Goal: Task Accomplishment & Management: Manage account settings

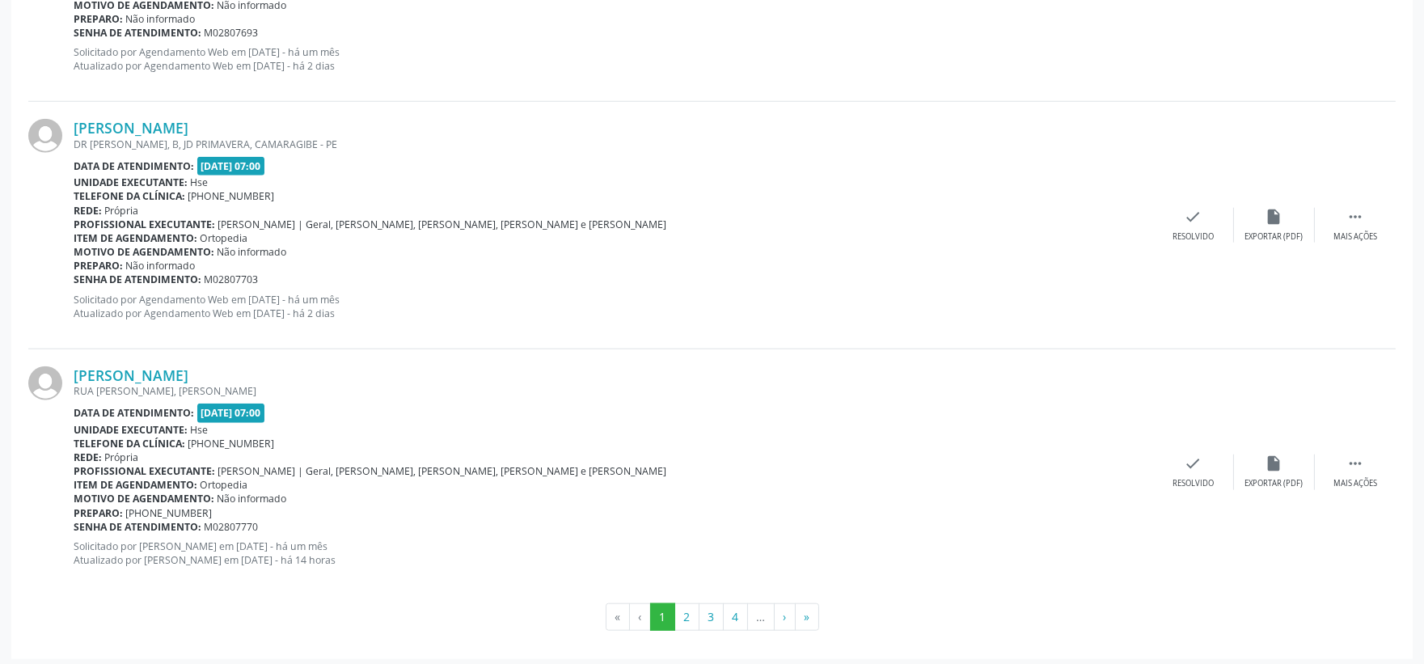
scroll to position [3598, 0]
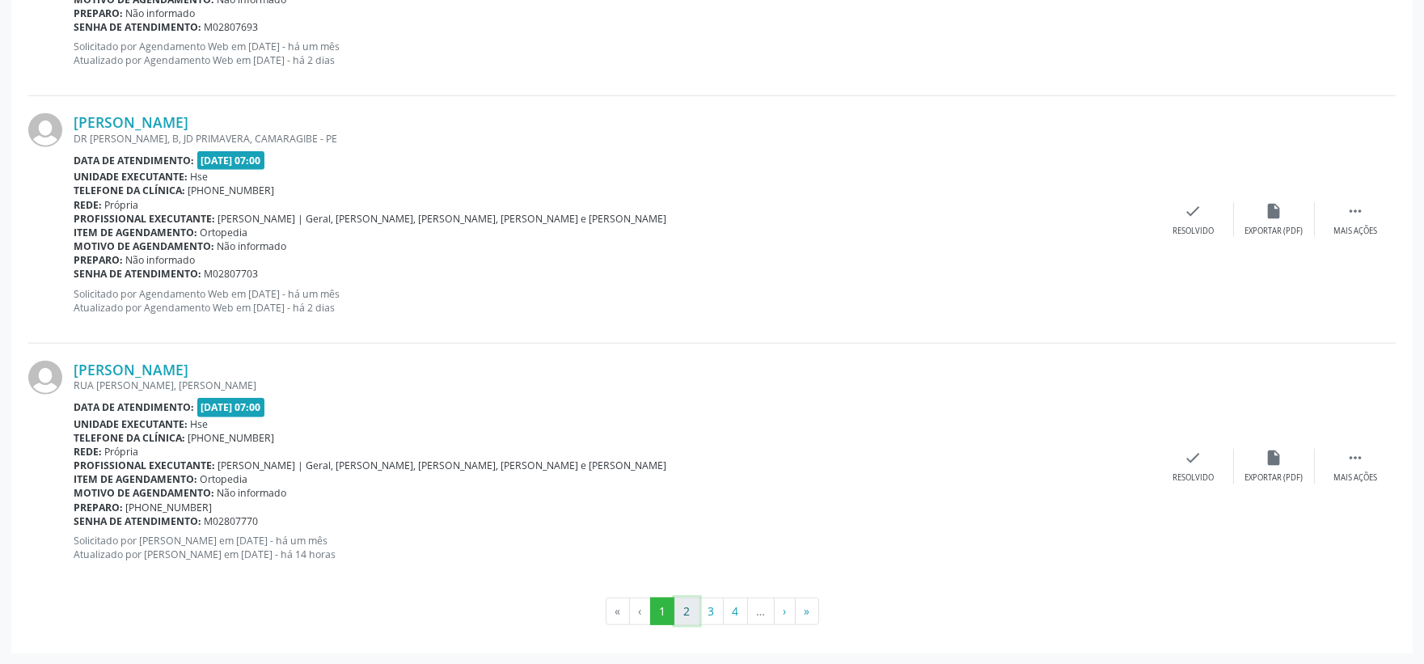
click at [686, 611] on button "2" at bounding box center [686, 610] width 25 height 27
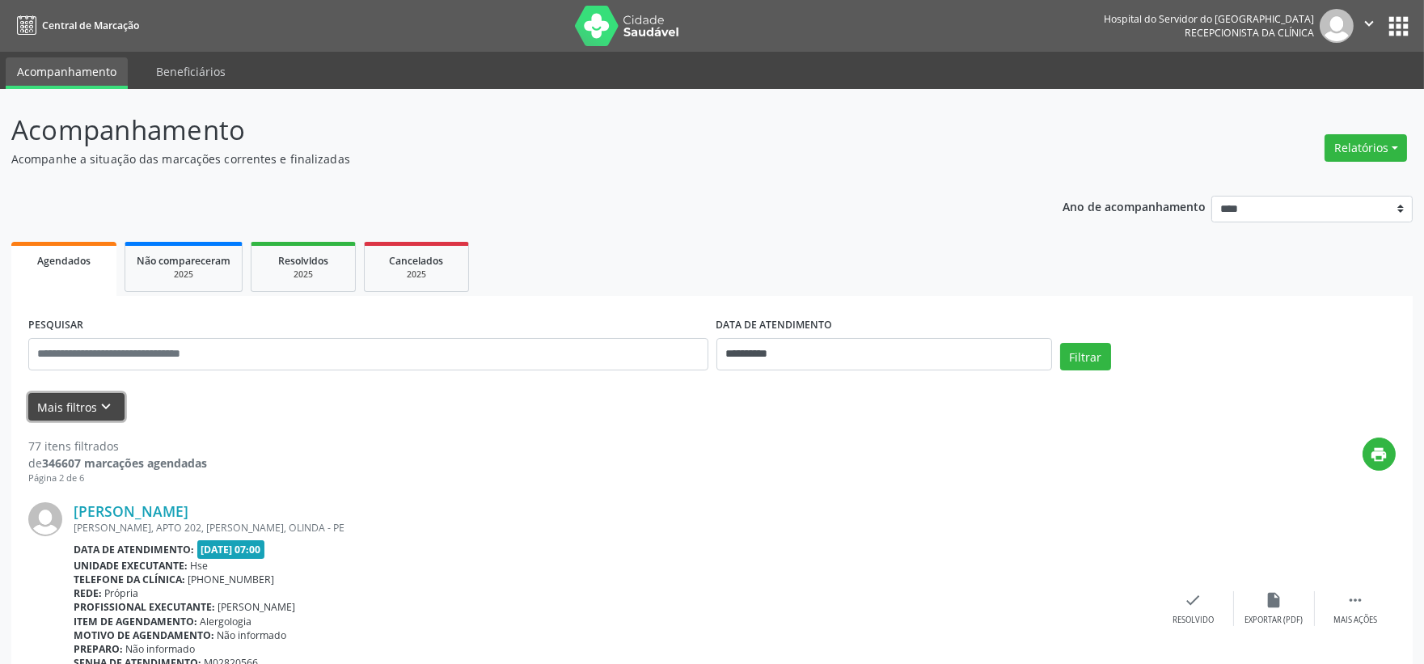
click at [107, 400] on icon "keyboard_arrow_down" at bounding box center [107, 407] width 18 height 18
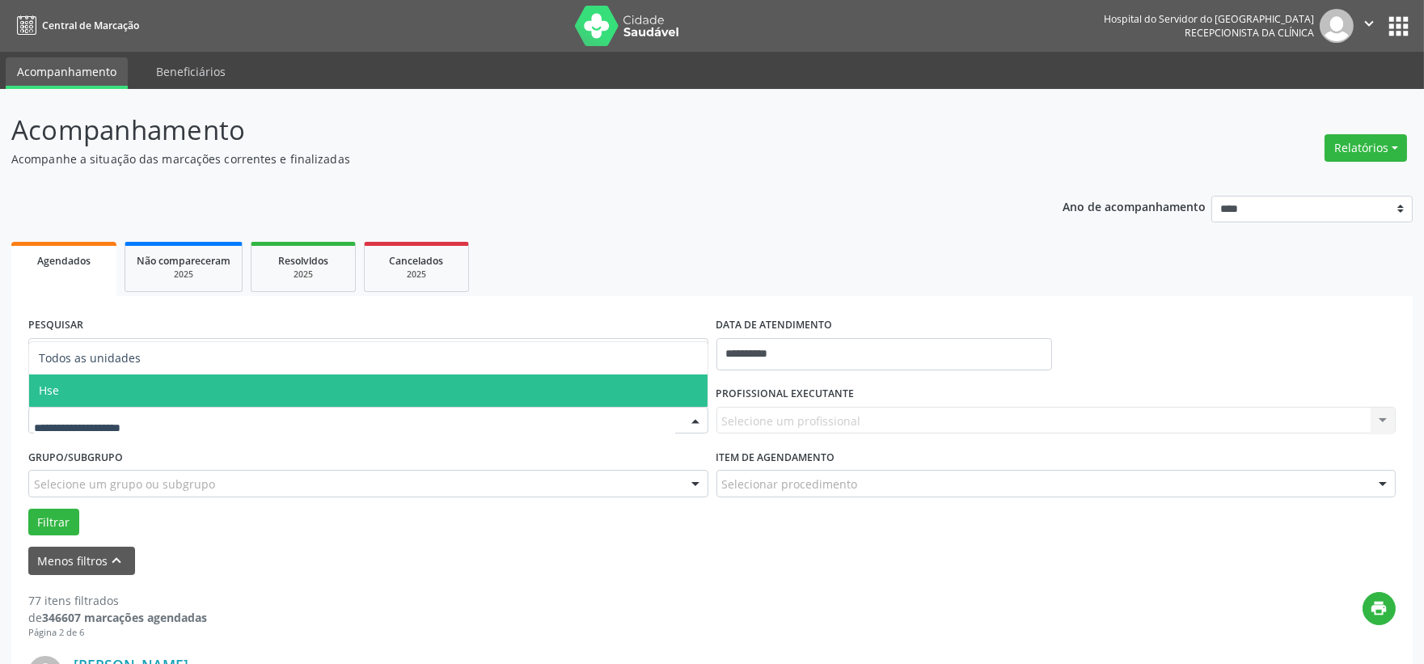
click at [81, 399] on span "Hse" at bounding box center [368, 390] width 678 height 32
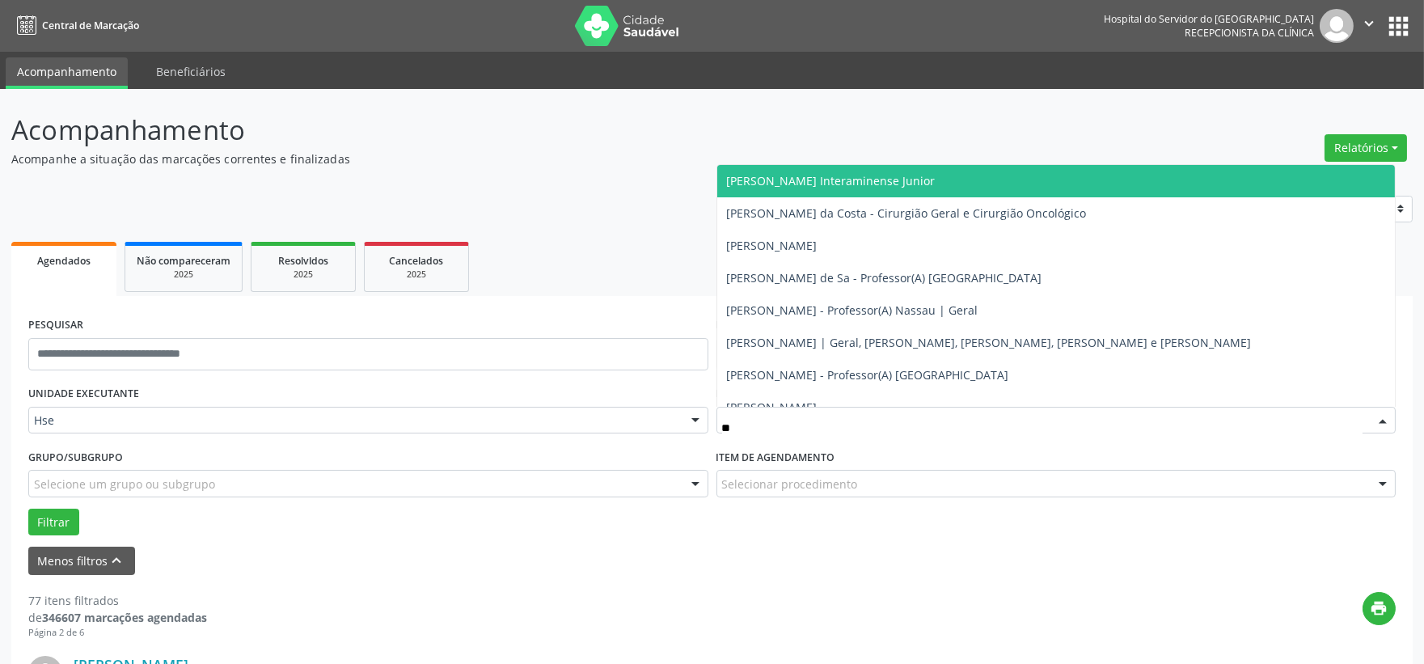
type input "***"
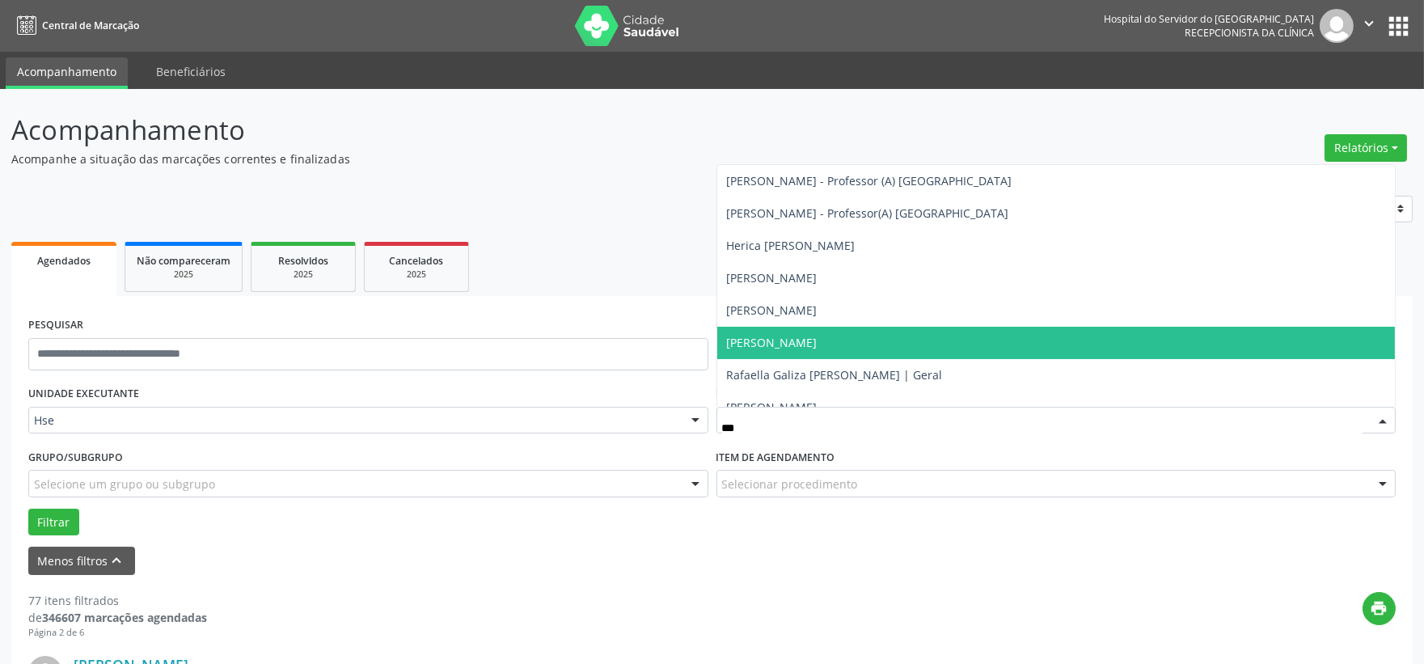
click at [817, 336] on span "Rafaella Cavalcanti Silva da Costa" at bounding box center [772, 342] width 91 height 15
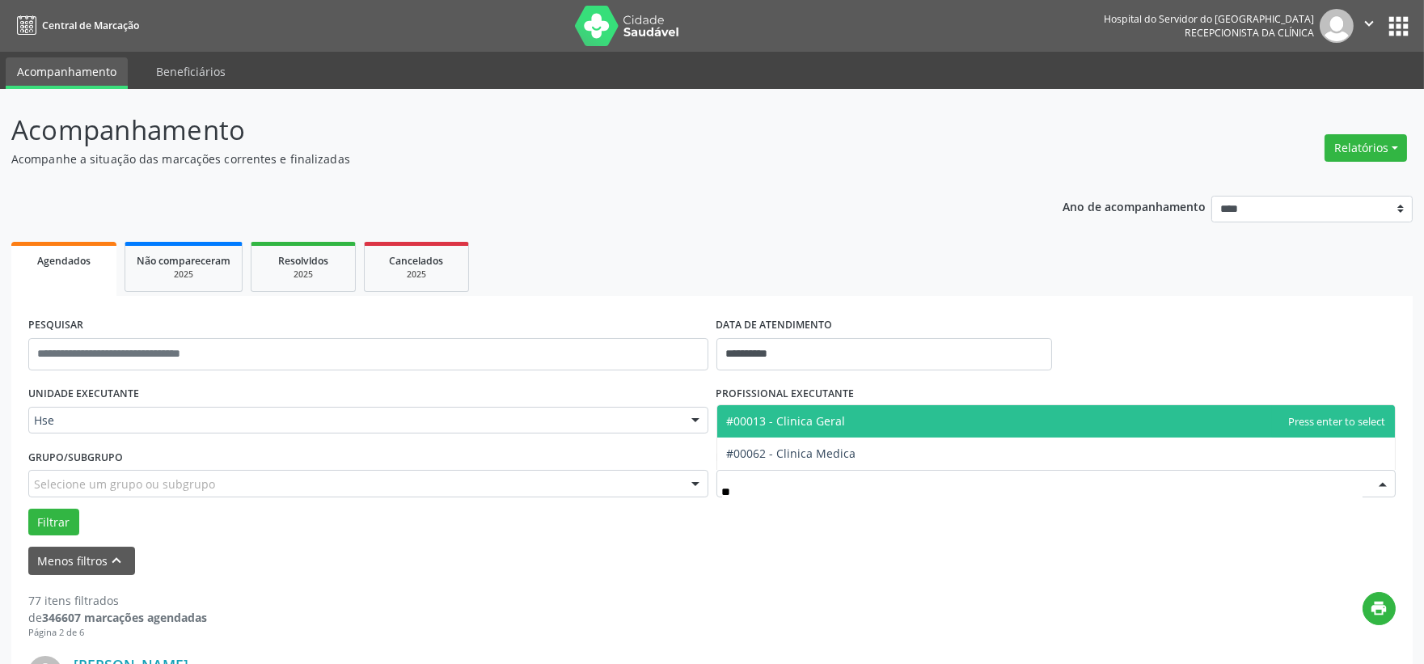
type input "***"
click at [852, 420] on span "#00013 - Clinica Geral" at bounding box center [1056, 421] width 678 height 32
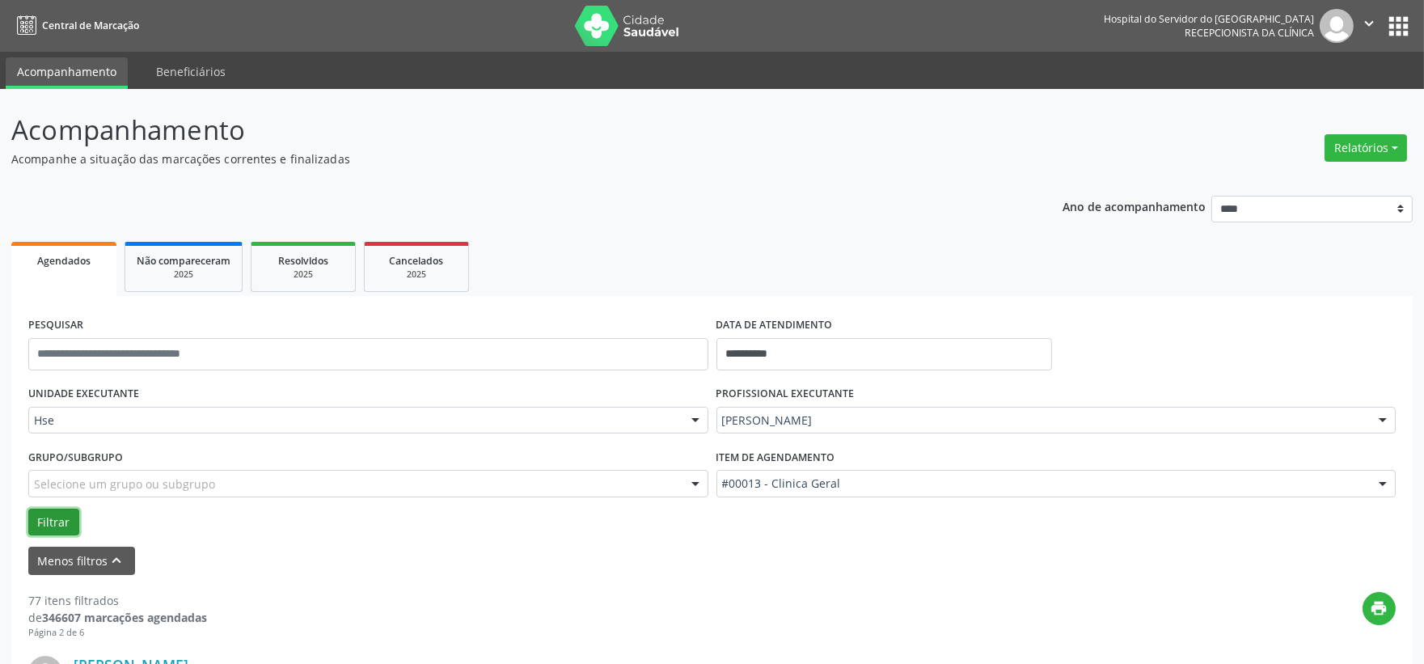
click at [61, 510] on button "Filtrar" at bounding box center [53, 522] width 51 height 27
click at [49, 509] on button "Filtrar" at bounding box center [53, 522] width 51 height 27
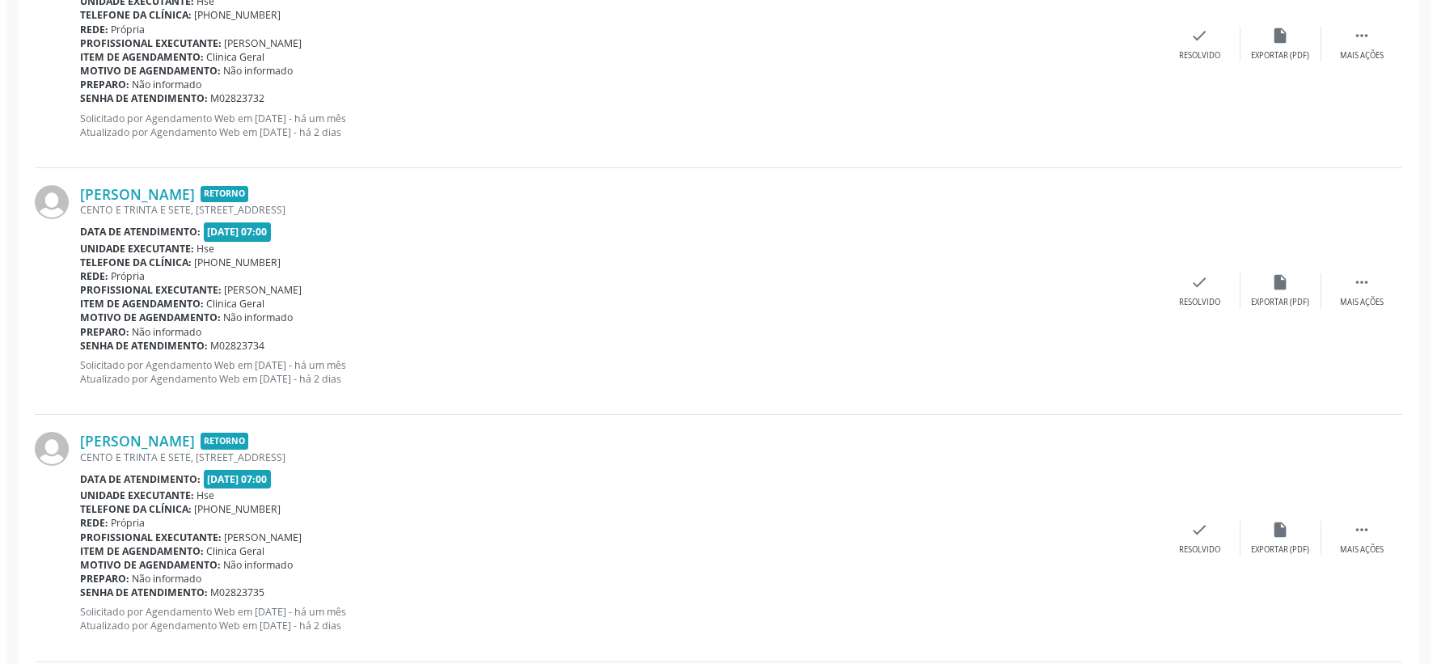
scroll to position [808, 0]
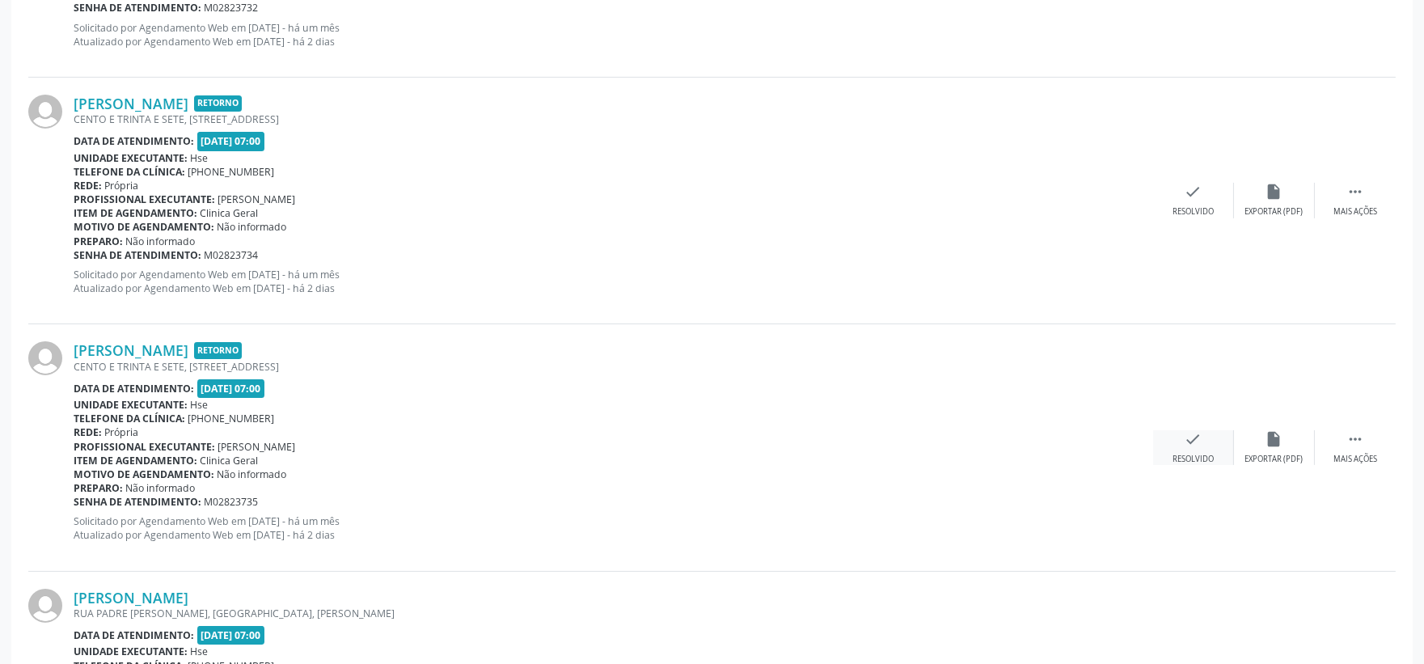
click at [1187, 441] on icon "check" at bounding box center [1193, 439] width 18 height 18
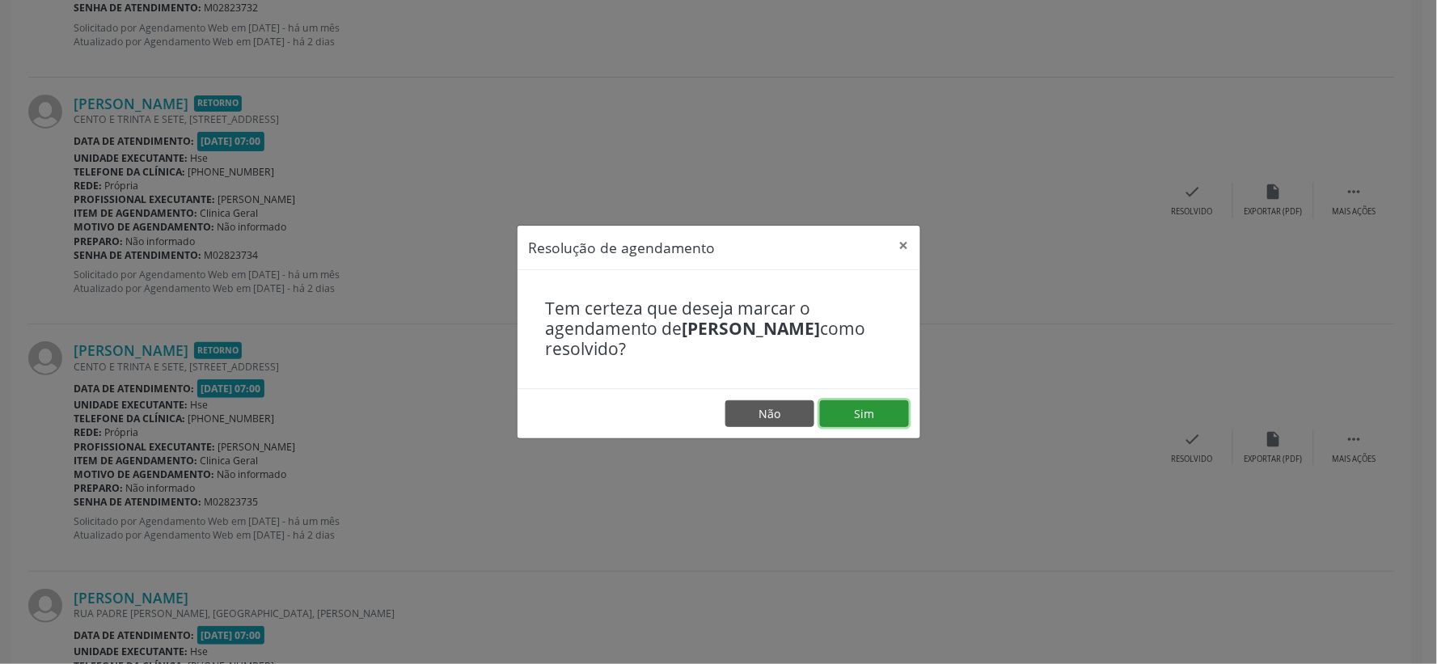
click at [883, 407] on button "Sim" at bounding box center [864, 413] width 89 height 27
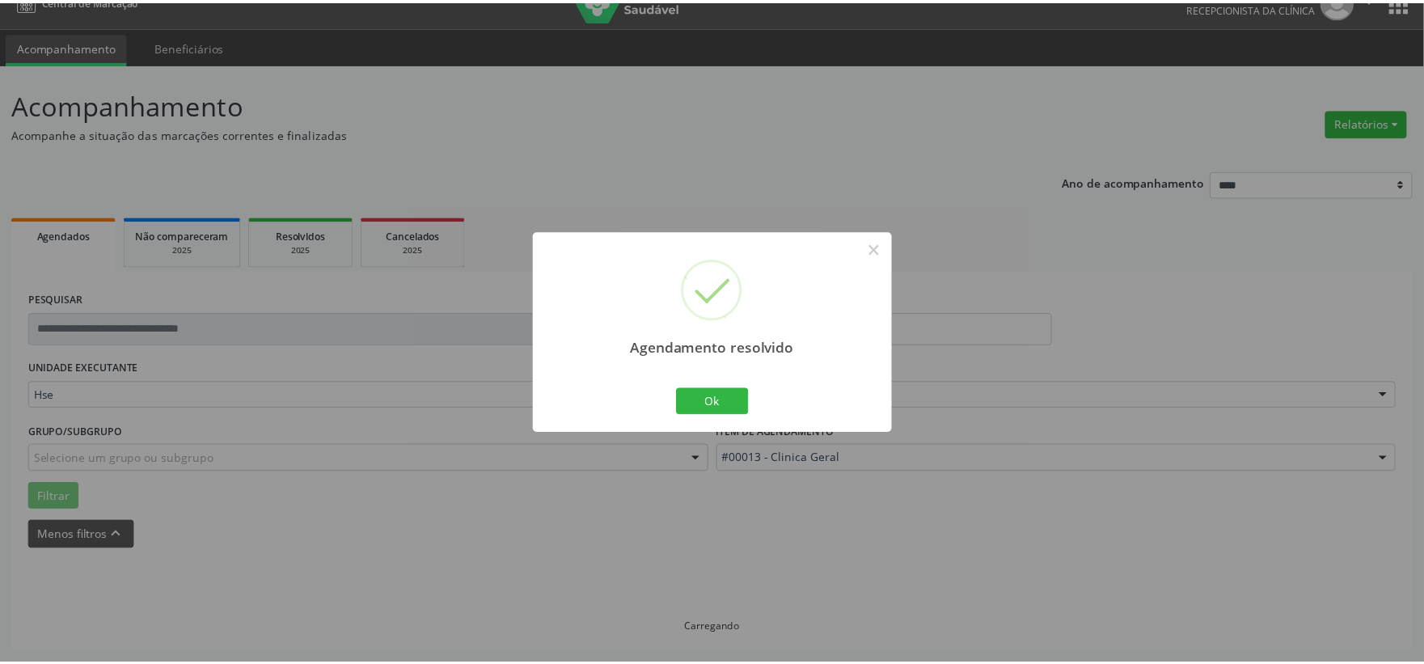
scroll to position [24, 0]
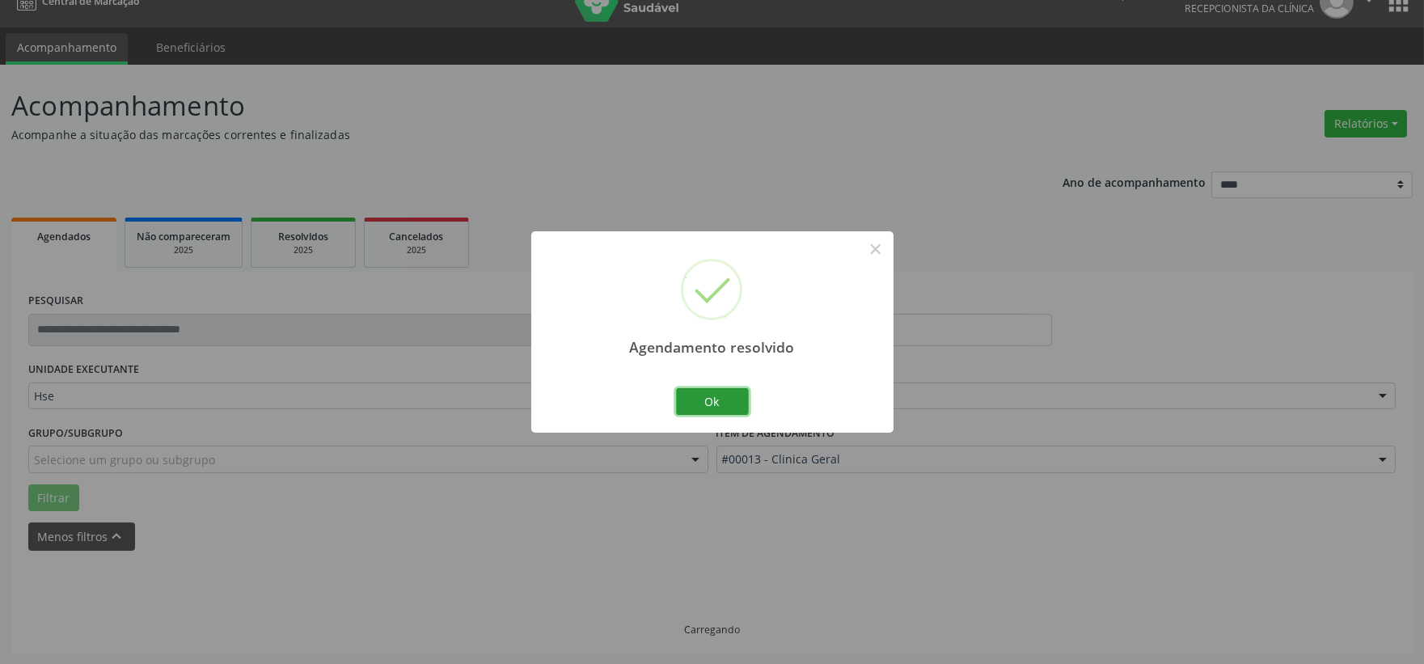
click at [730, 406] on button "Ok" at bounding box center [712, 401] width 73 height 27
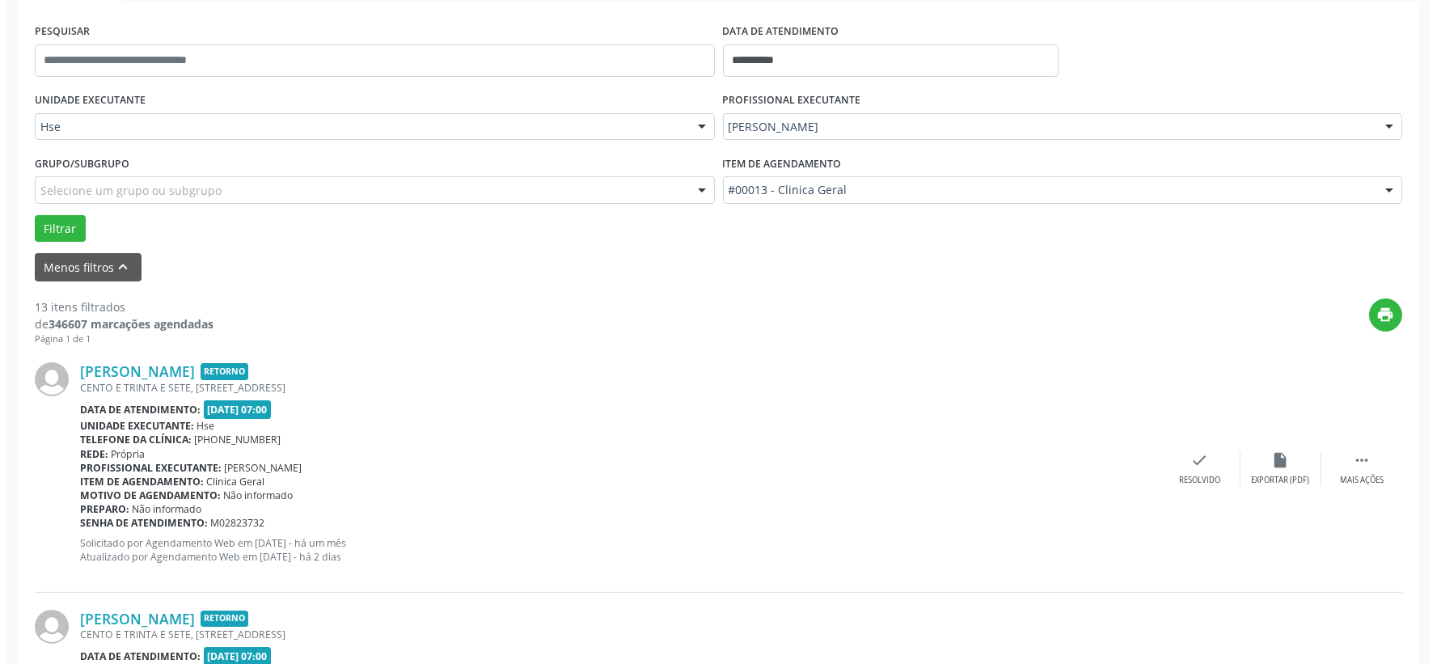
scroll to position [383, 0]
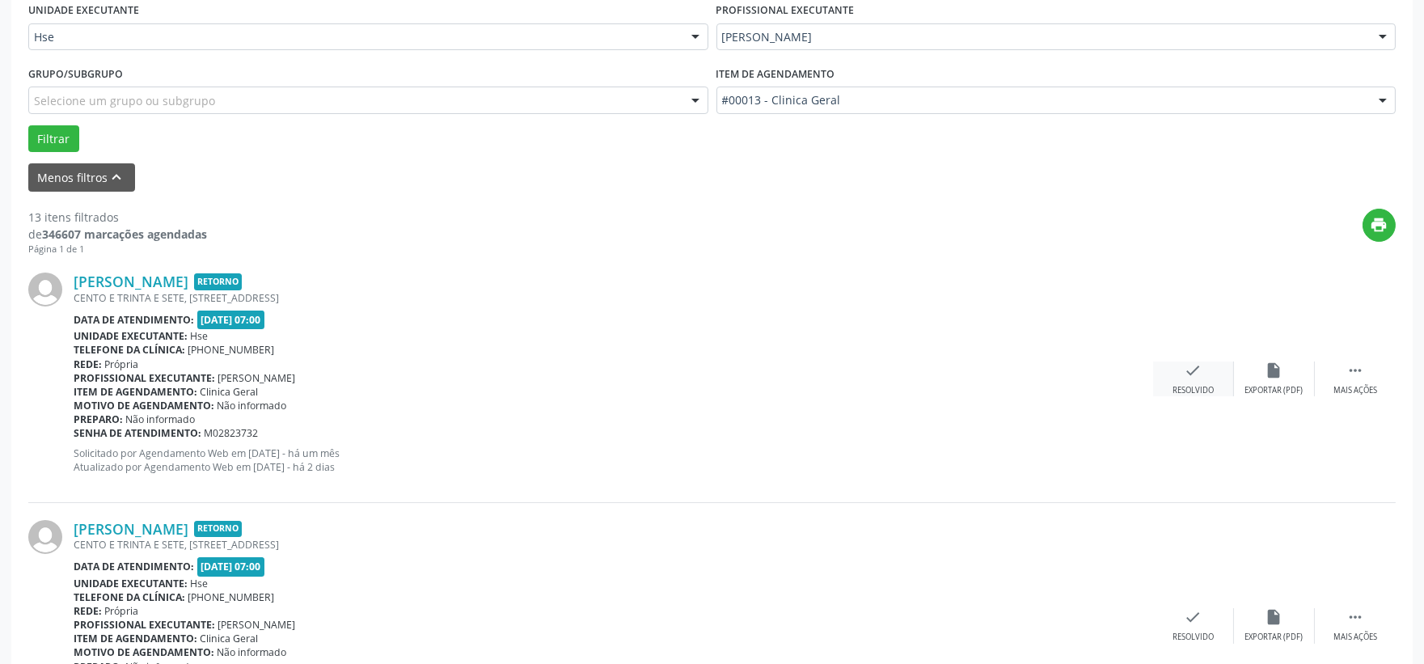
click at [1185, 372] on icon "check" at bounding box center [1193, 370] width 18 height 18
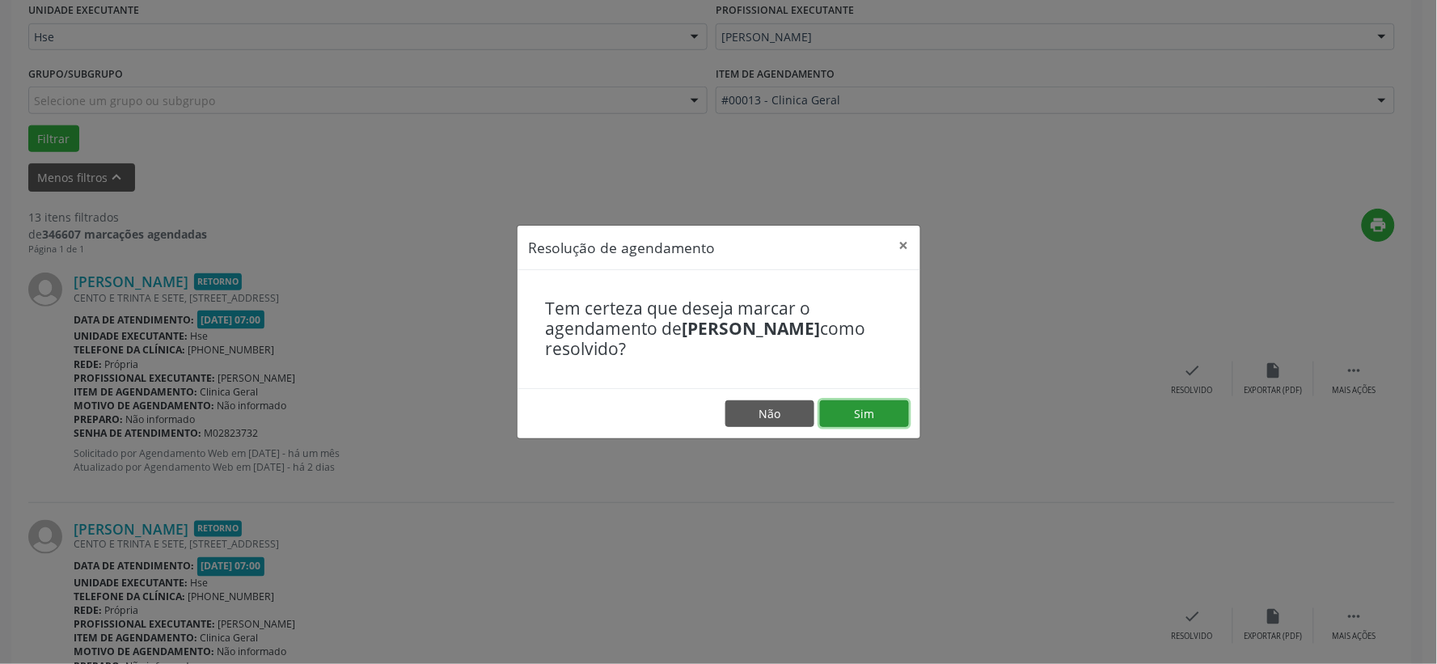
click at [870, 414] on button "Sim" at bounding box center [864, 413] width 89 height 27
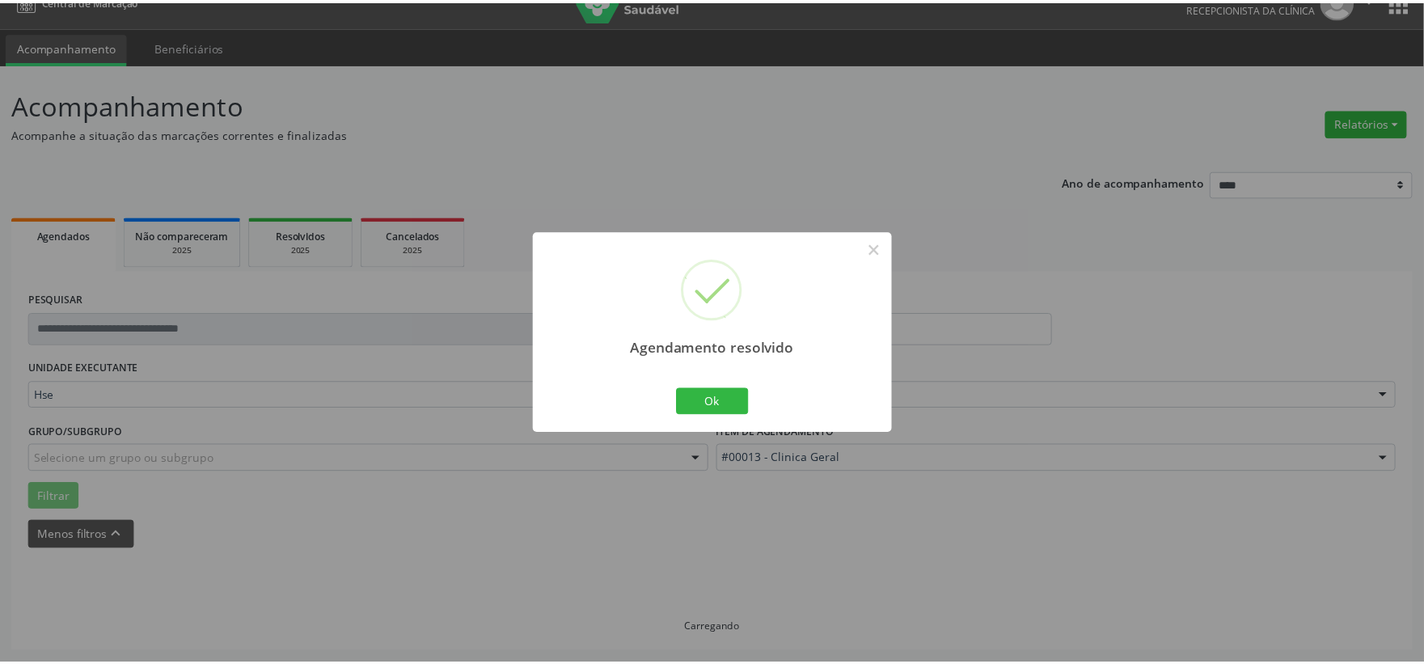
scroll to position [24, 0]
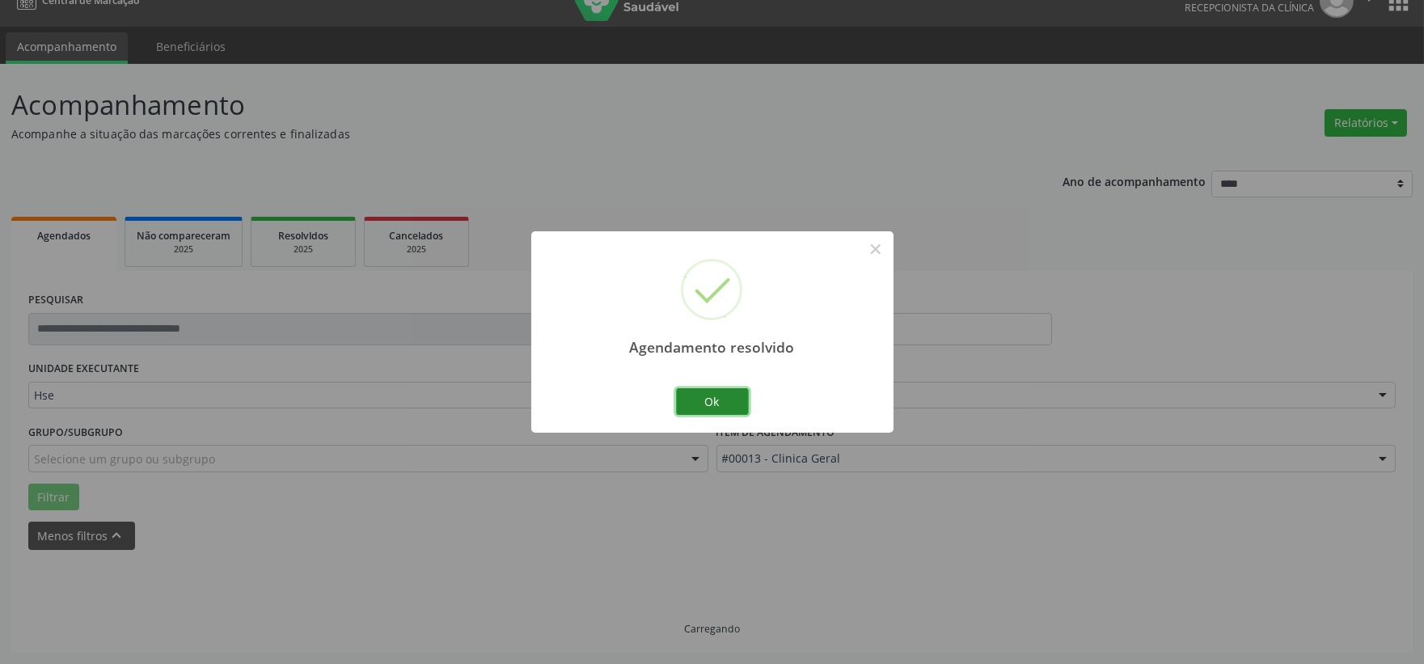
drag, startPoint x: 726, startPoint y: 400, endPoint x: 745, endPoint y: 401, distance: 19.4
click at [726, 400] on button "Ok" at bounding box center [712, 401] width 73 height 27
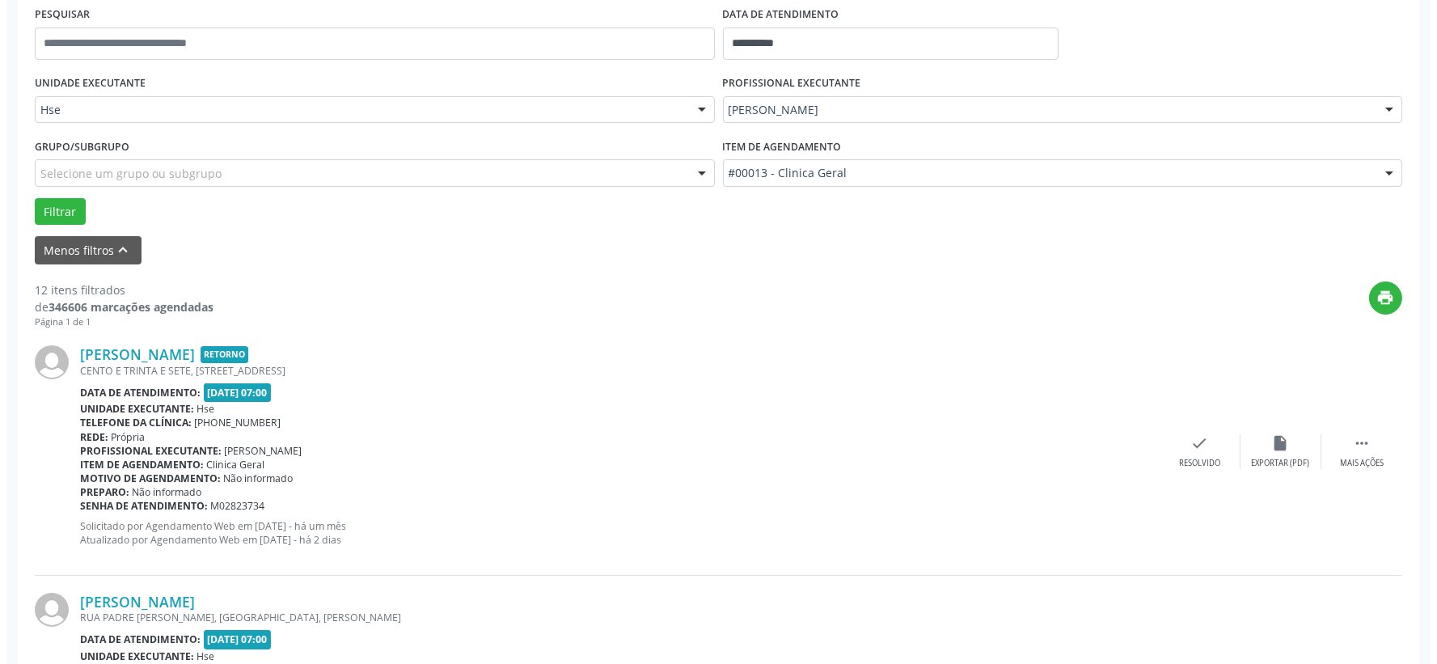
scroll to position [400, 0]
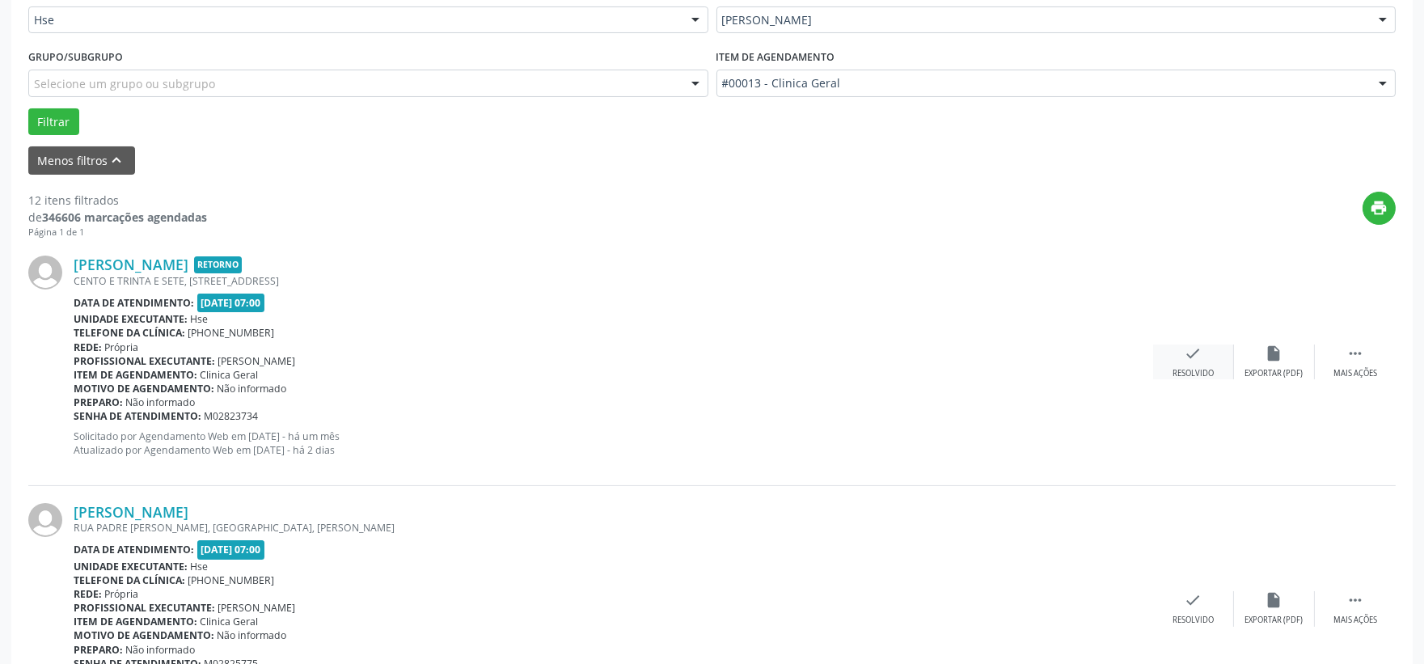
click at [1197, 357] on icon "check" at bounding box center [1193, 353] width 18 height 18
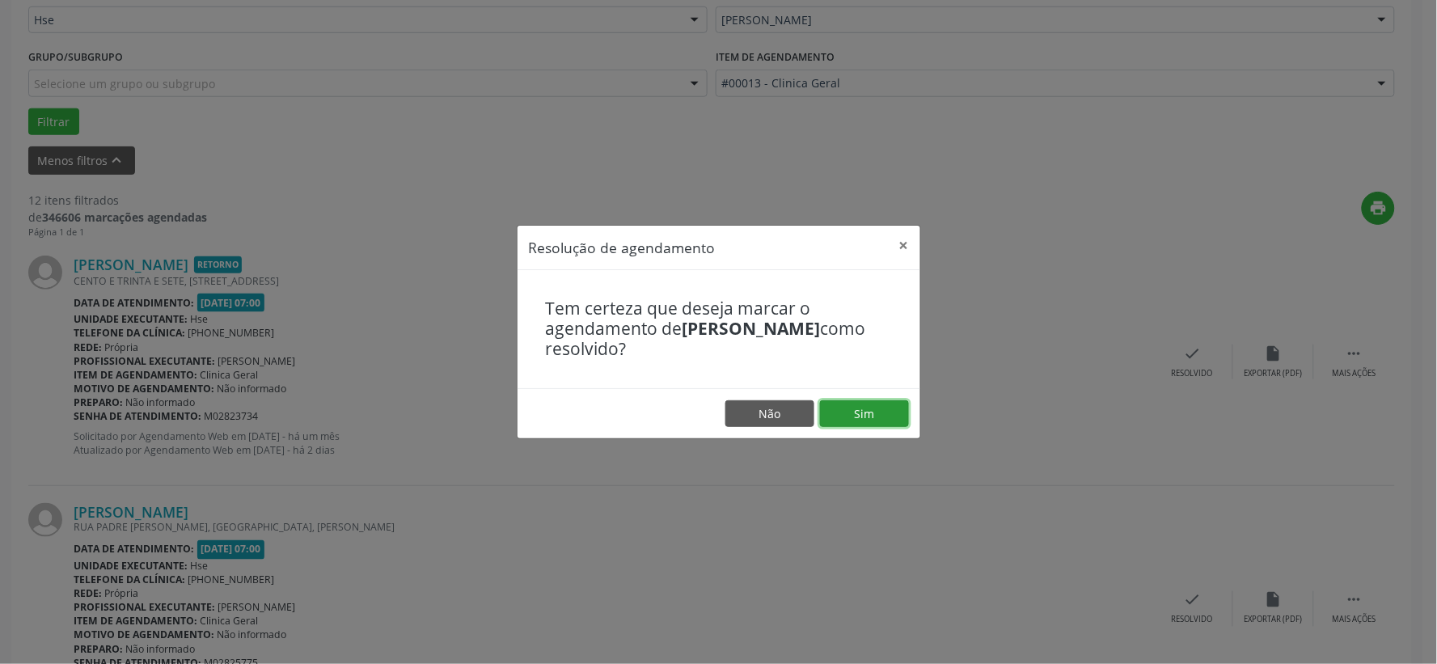
click at [876, 411] on button "Sim" at bounding box center [864, 413] width 89 height 27
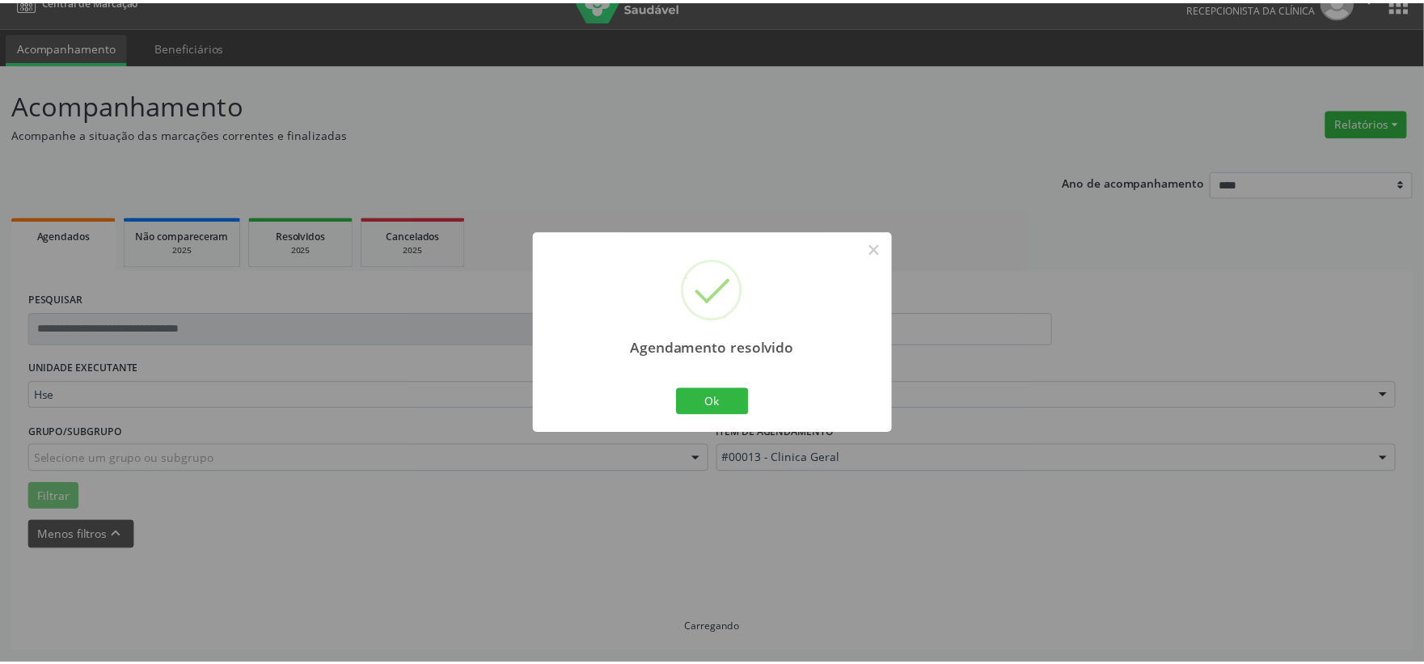
scroll to position [24, 0]
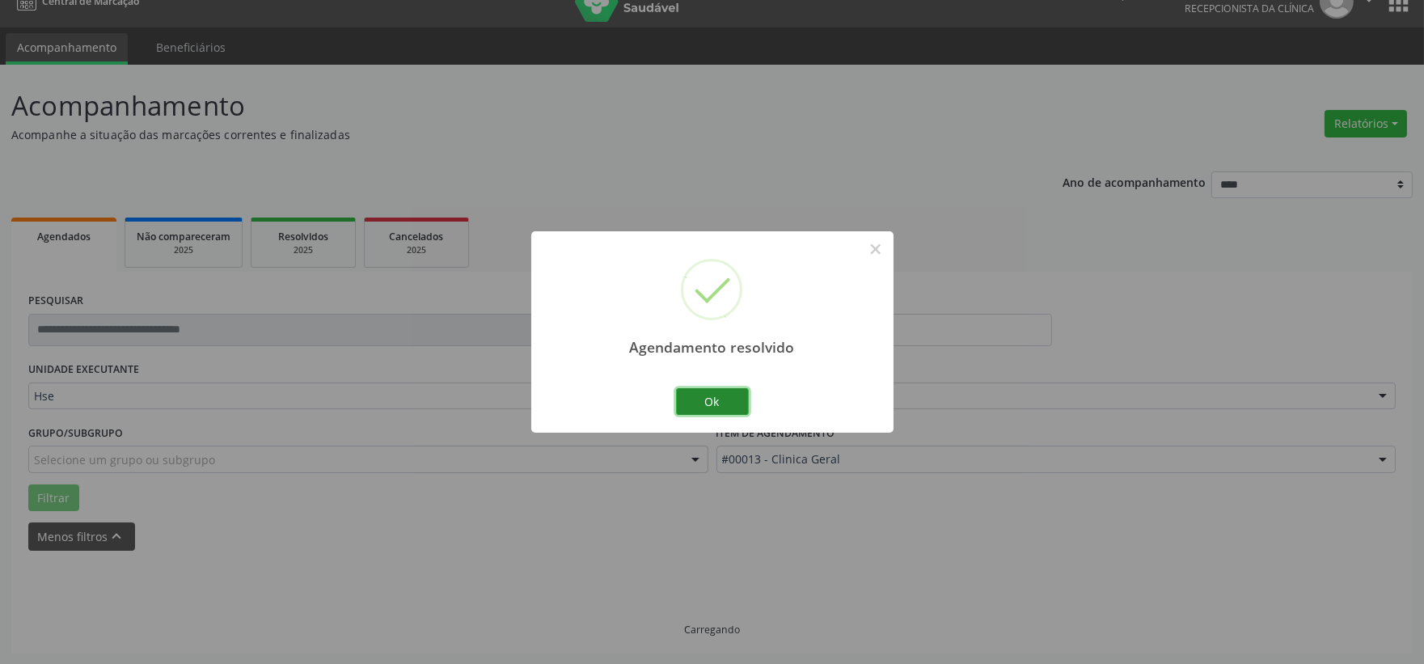
click at [732, 393] on button "Ok" at bounding box center [712, 401] width 73 height 27
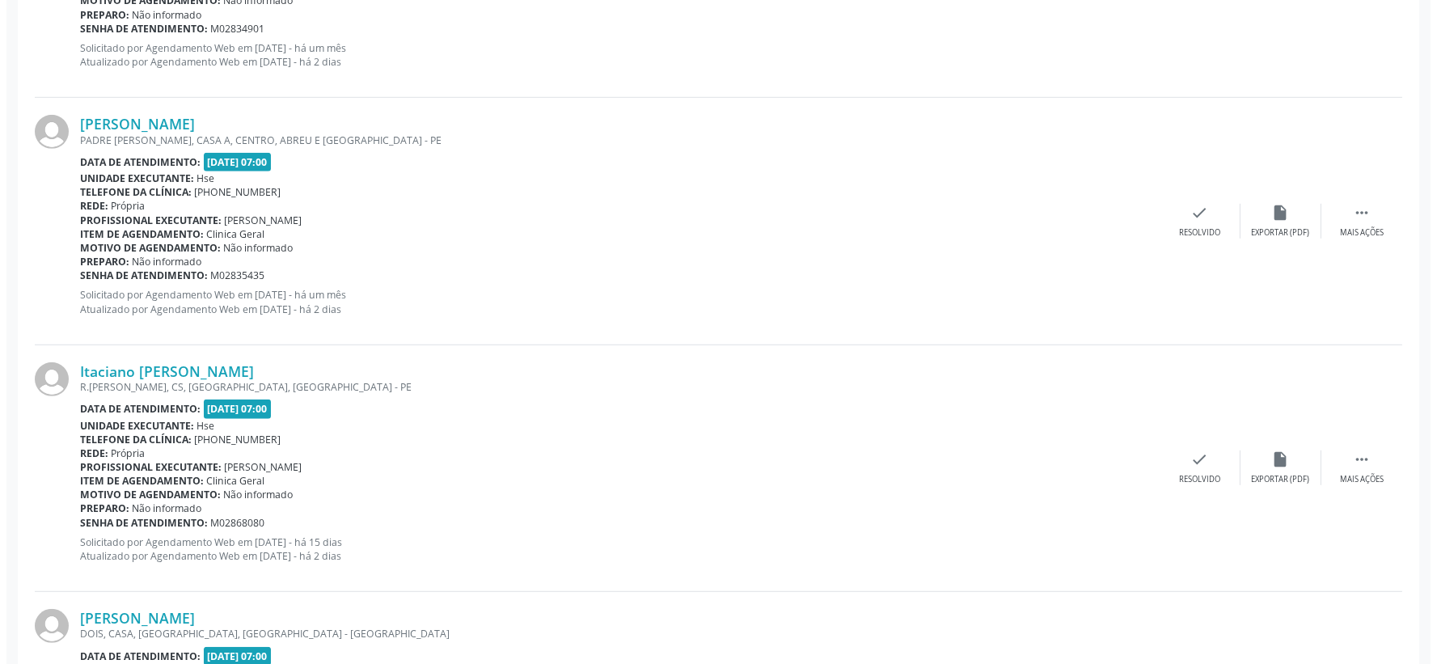
scroll to position [2359, 0]
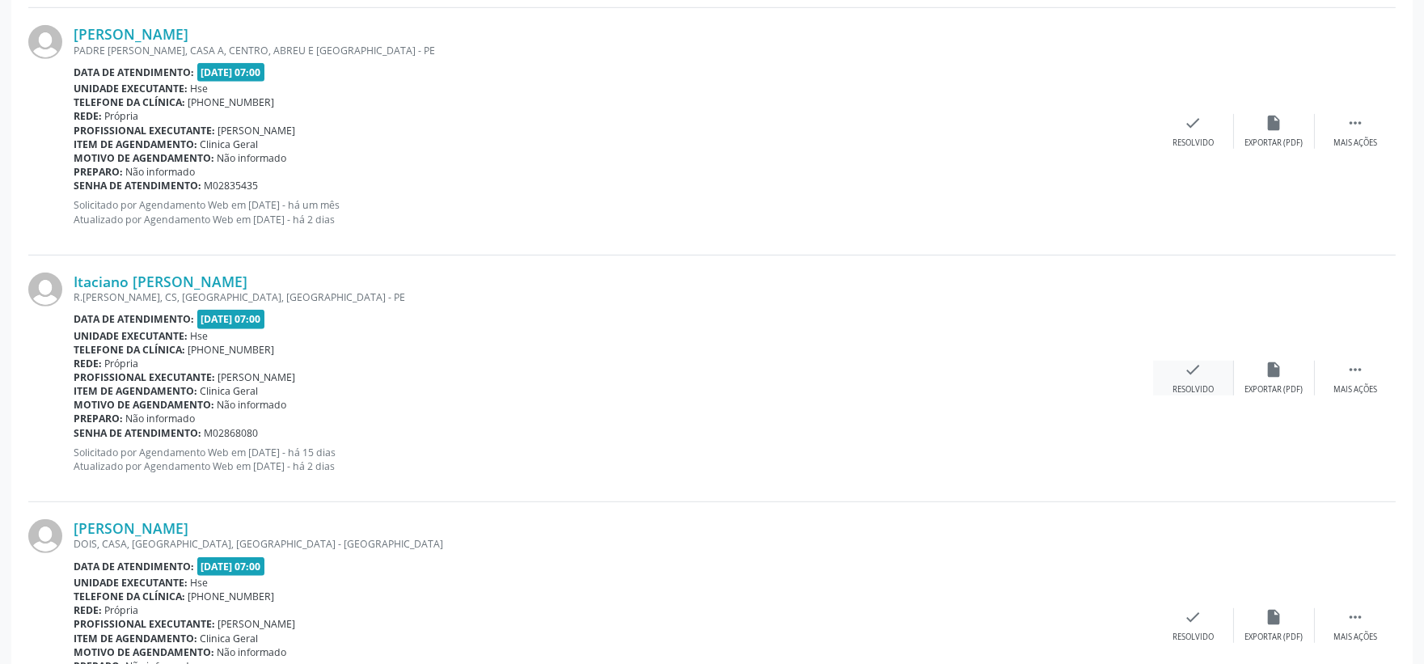
click at [1185, 369] on icon "check" at bounding box center [1193, 370] width 18 height 18
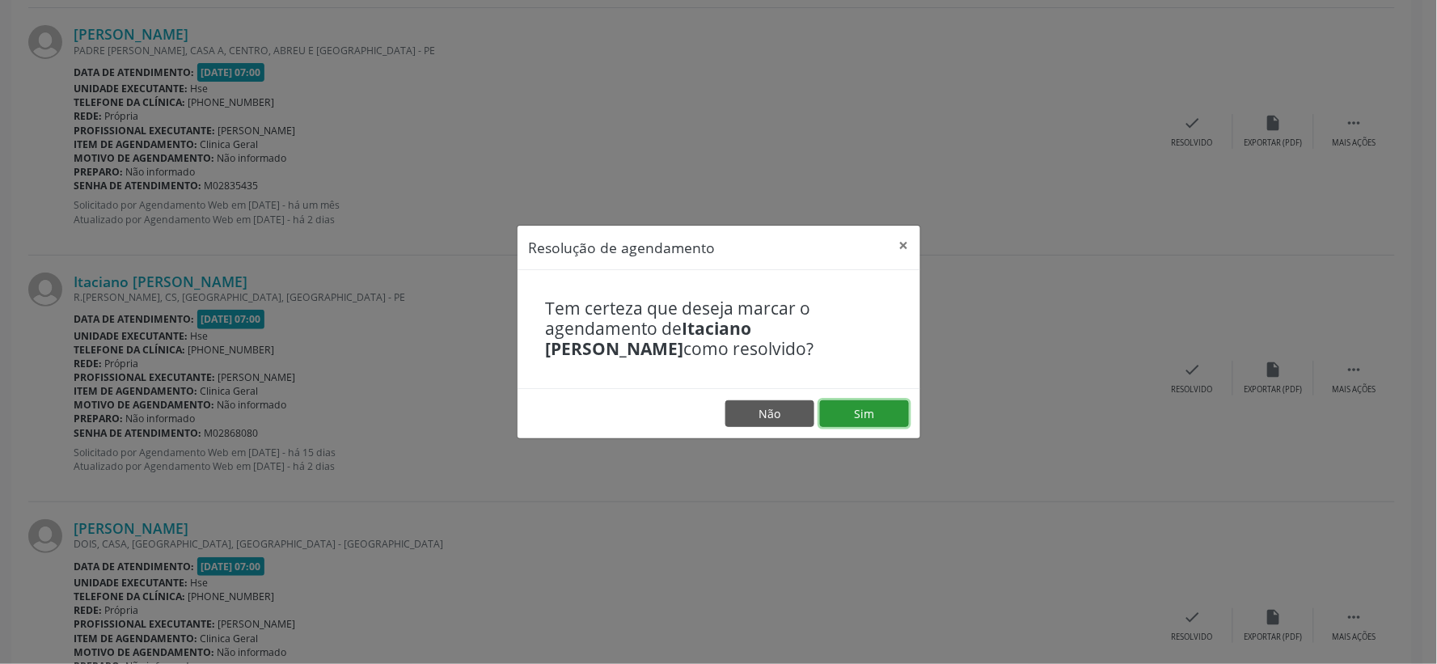
click at [876, 407] on button "Sim" at bounding box center [864, 413] width 89 height 27
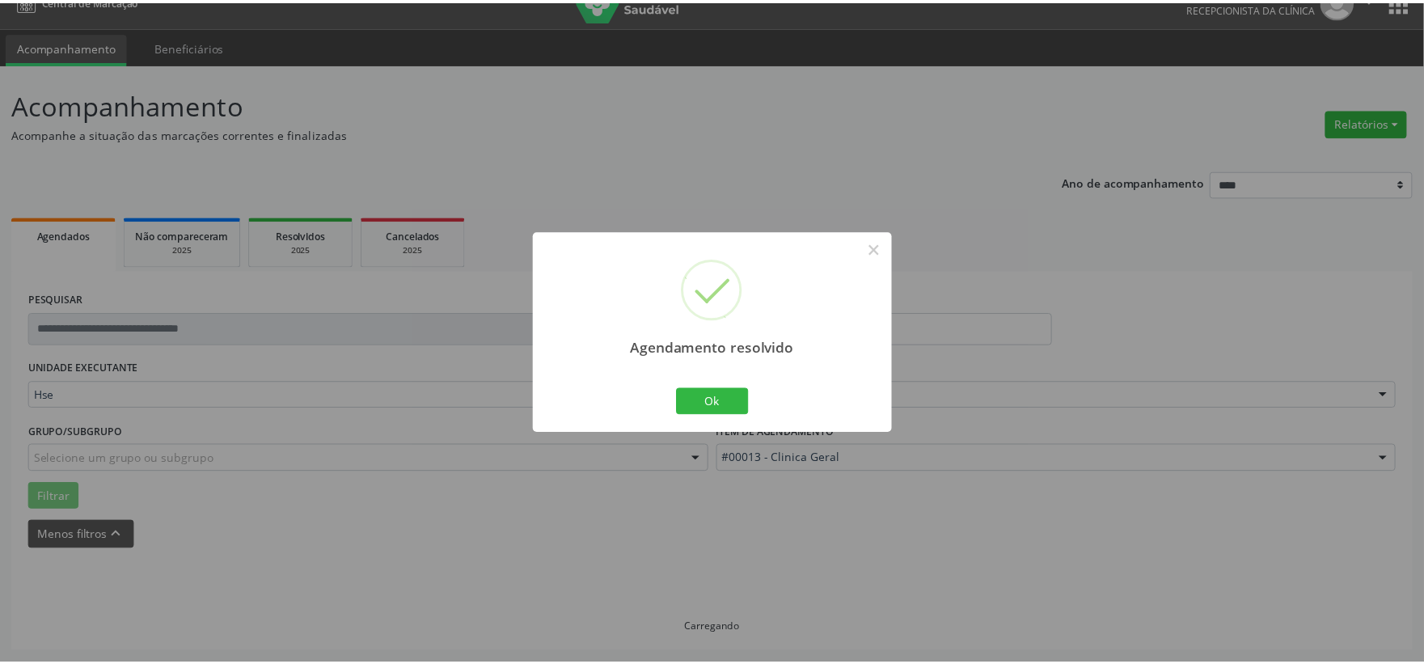
scroll to position [24, 0]
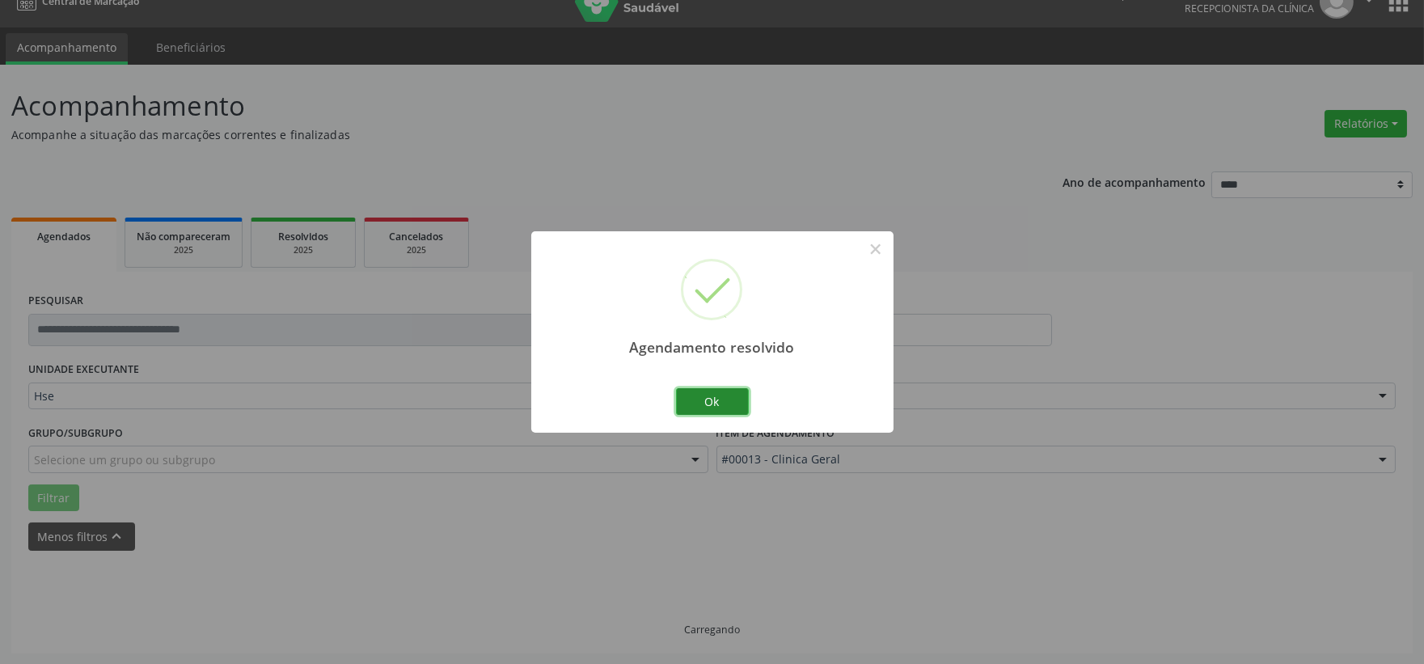
click at [715, 399] on button "Ok" at bounding box center [712, 401] width 73 height 27
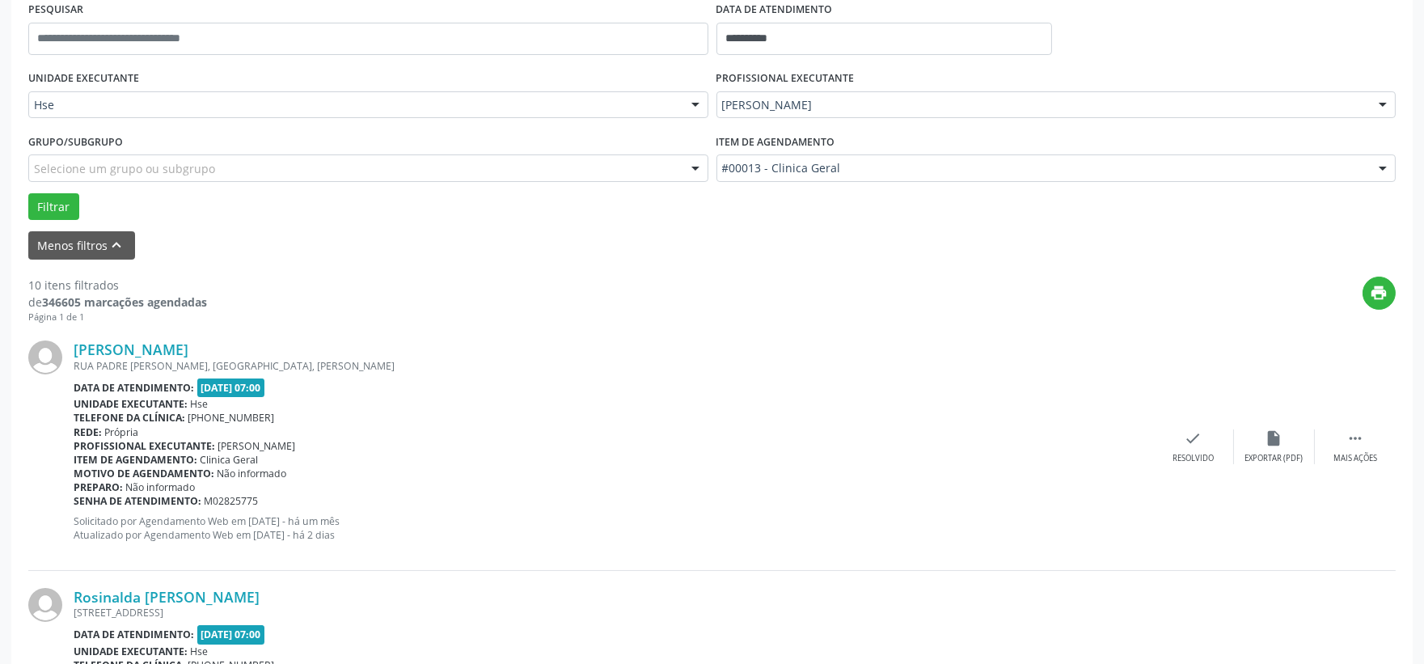
scroll to position [495, 0]
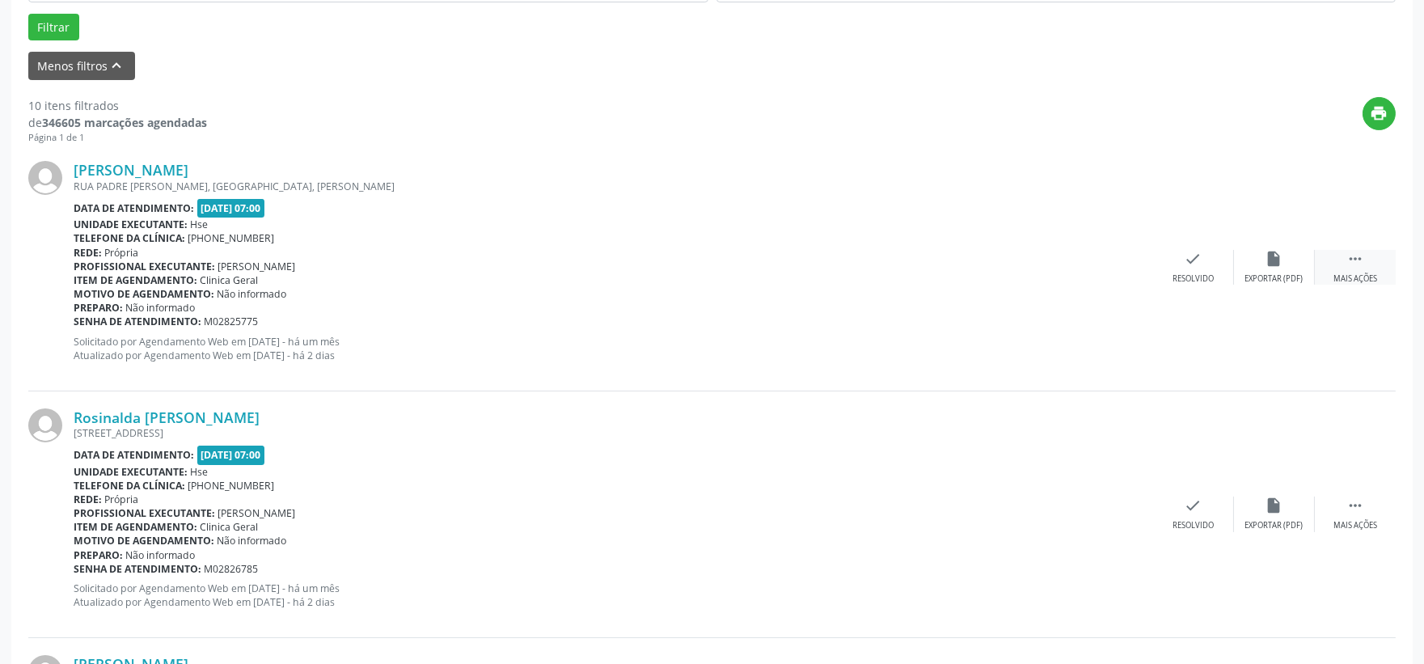
click at [1358, 264] on icon "" at bounding box center [1355, 259] width 18 height 18
click at [1270, 255] on icon "alarm_off" at bounding box center [1274, 259] width 18 height 18
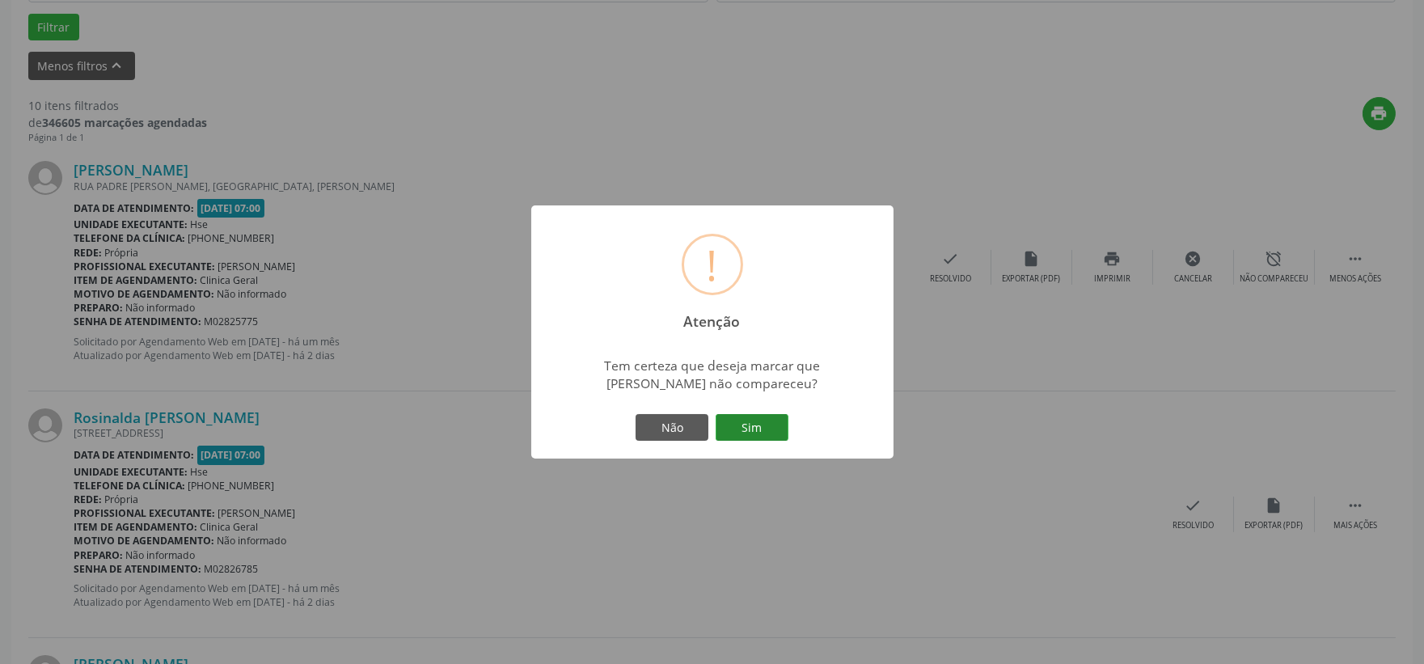
click at [731, 431] on button "Sim" at bounding box center [751, 427] width 73 height 27
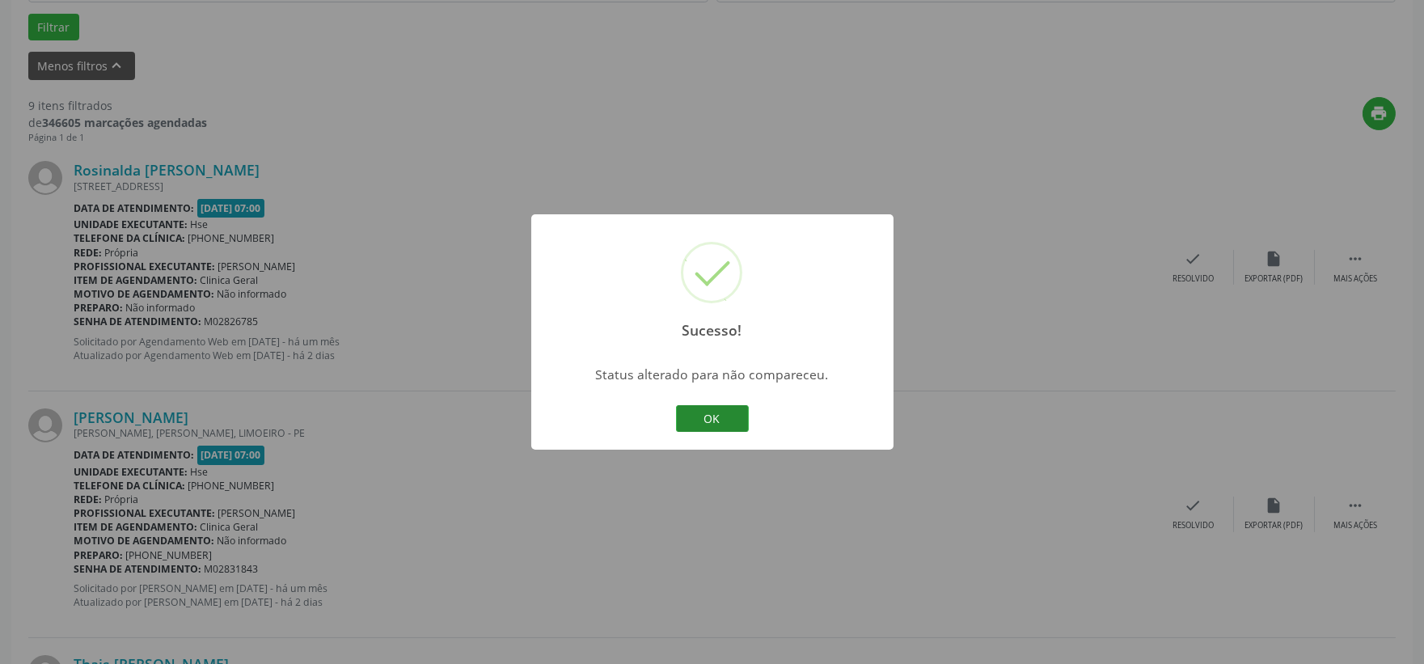
click at [707, 418] on button "OK" at bounding box center [712, 418] width 73 height 27
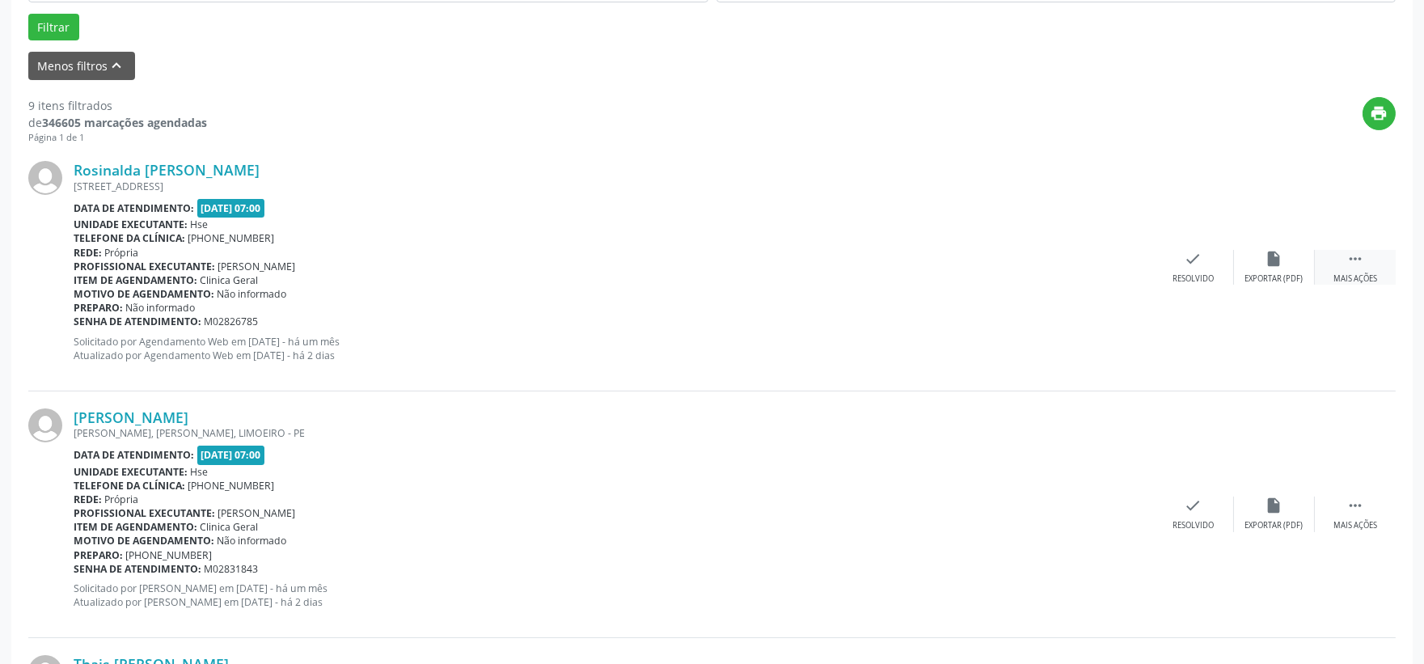
click at [1358, 262] on icon "" at bounding box center [1355, 259] width 18 height 18
click at [1272, 263] on icon "alarm_off" at bounding box center [1274, 259] width 18 height 18
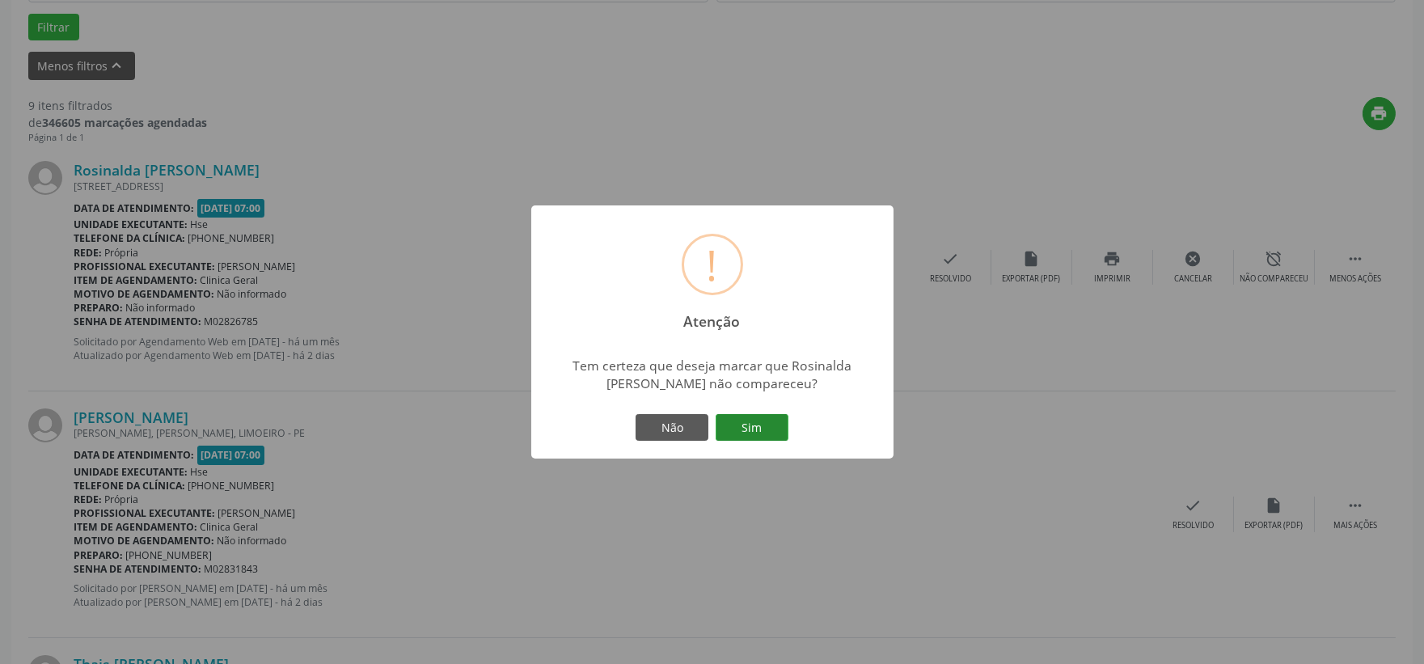
click at [762, 425] on button "Sim" at bounding box center [751, 427] width 73 height 27
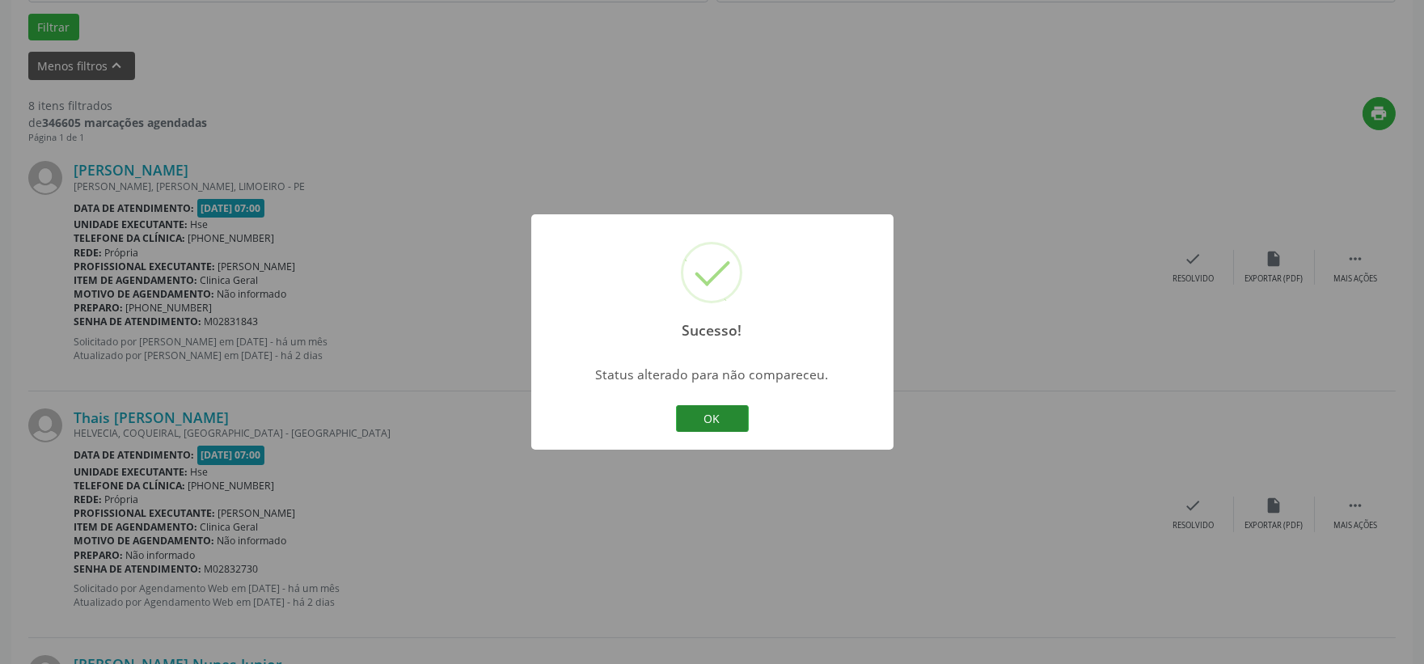
click at [722, 416] on button "OK" at bounding box center [712, 418] width 73 height 27
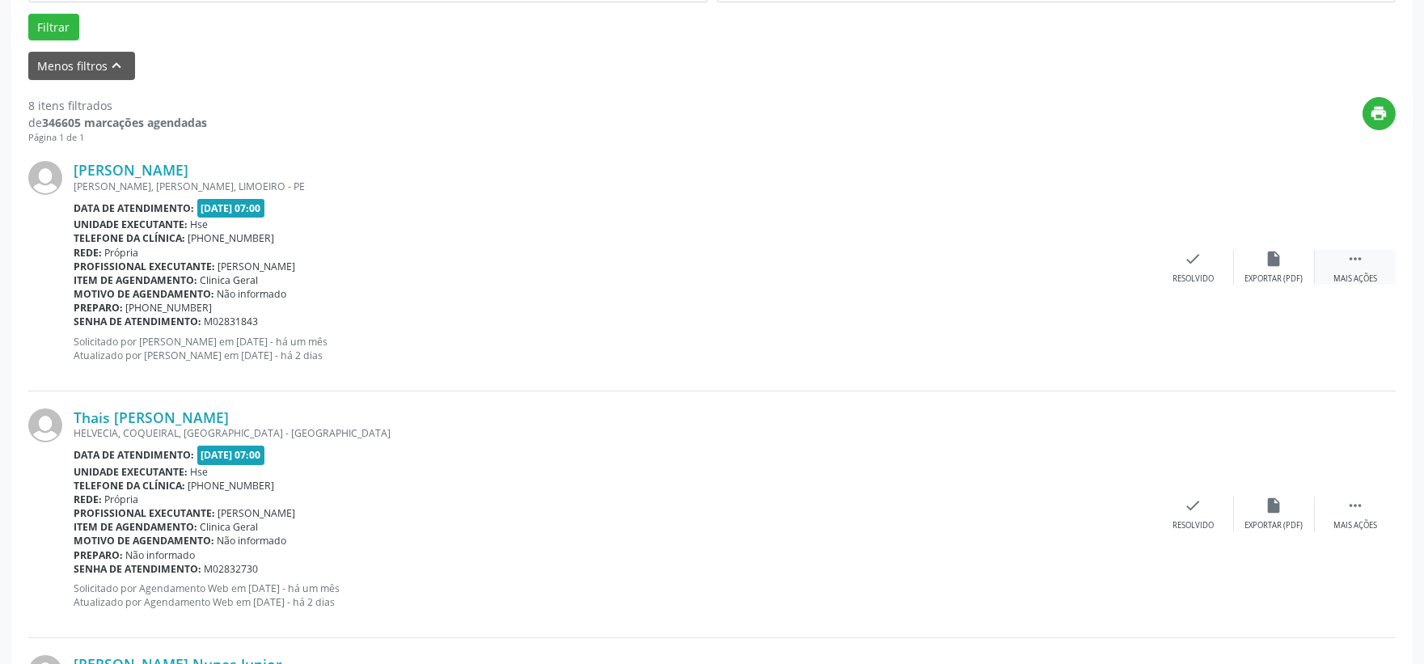
click at [1356, 259] on icon "" at bounding box center [1355, 259] width 18 height 18
click at [1264, 268] on div "alarm_off Não compareceu" at bounding box center [1274, 267] width 81 height 35
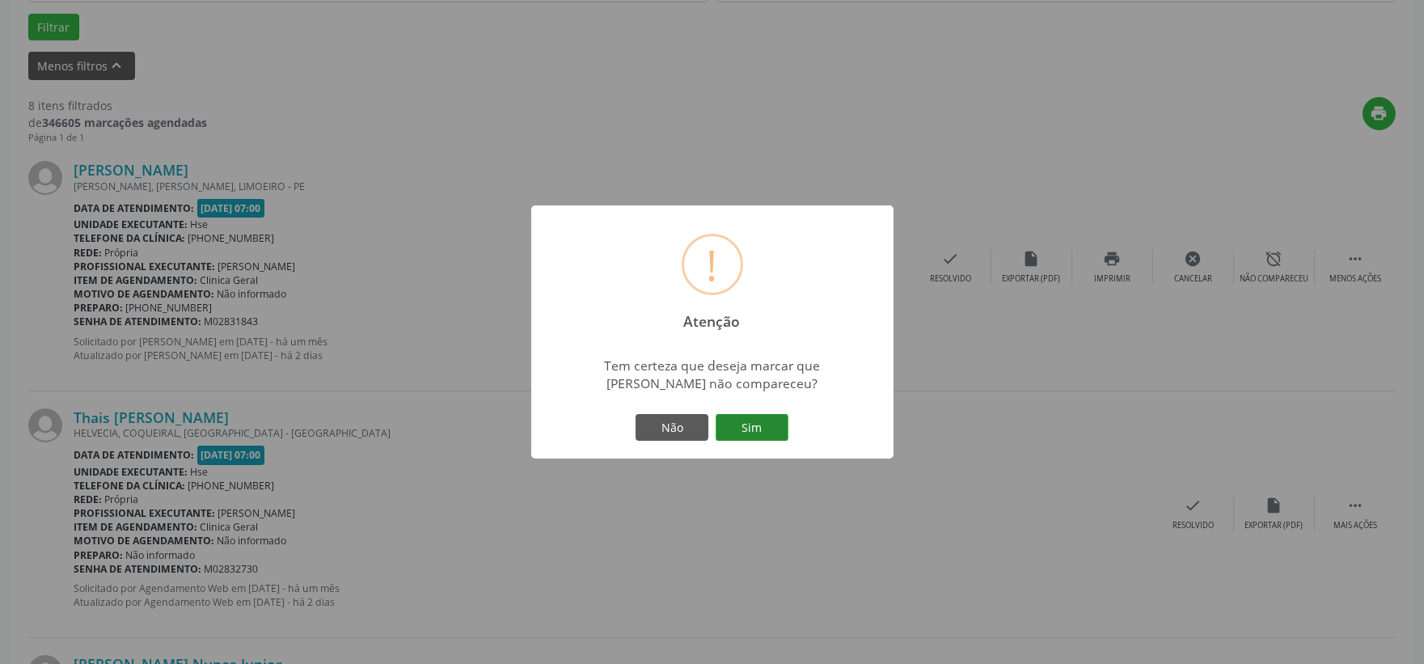
click at [763, 416] on button "Sim" at bounding box center [751, 427] width 73 height 27
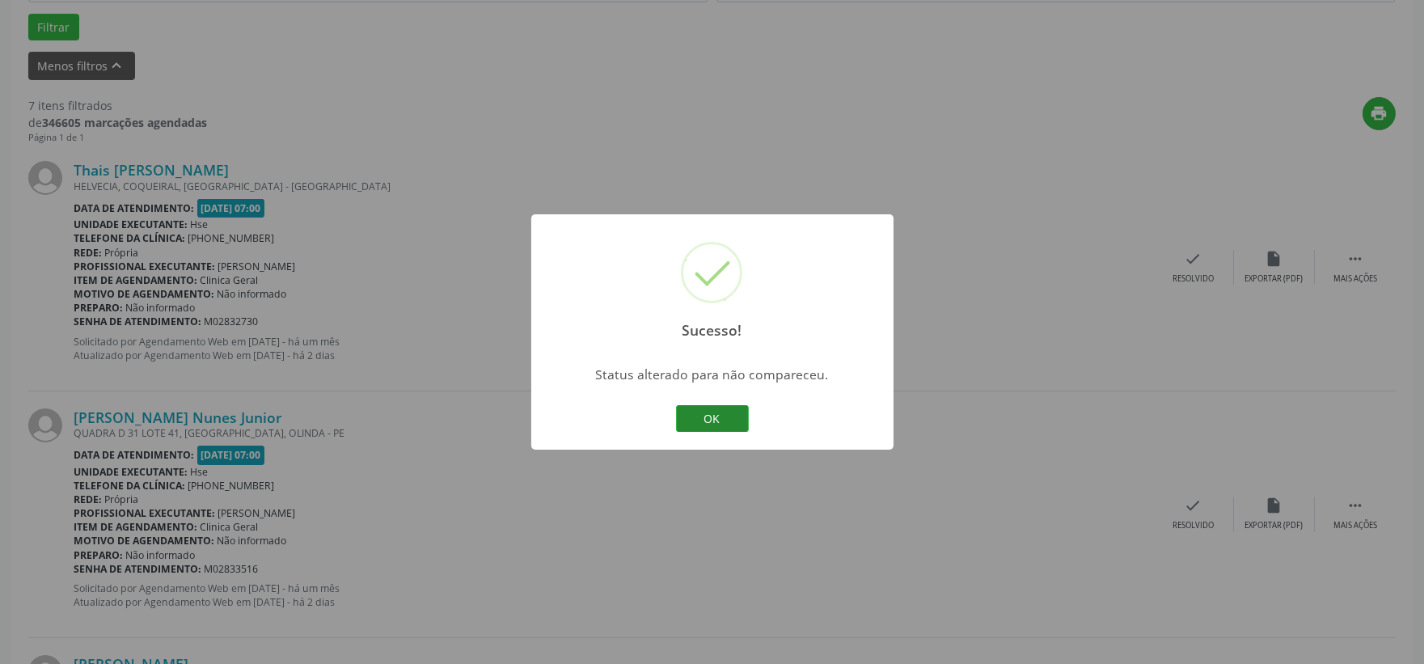
click at [720, 413] on button "OK" at bounding box center [712, 418] width 73 height 27
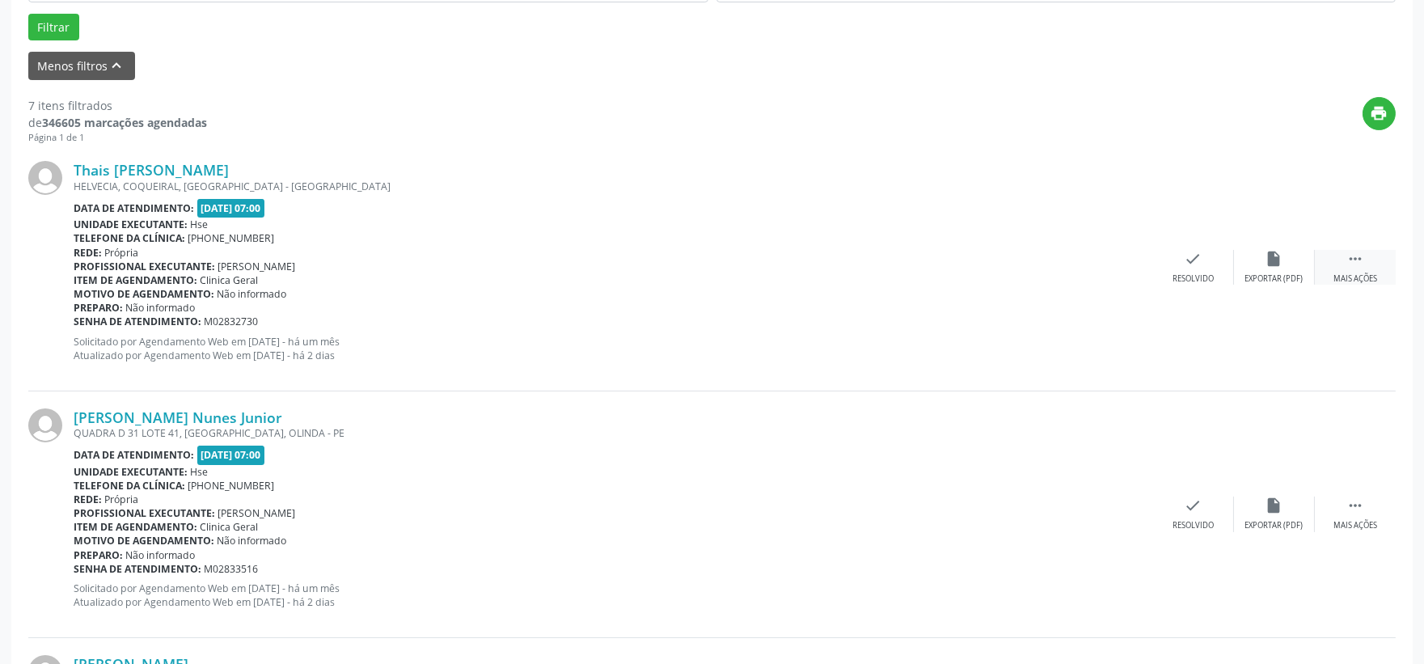
click at [1360, 259] on icon "" at bounding box center [1355, 259] width 18 height 18
click at [1268, 267] on icon "alarm_off" at bounding box center [1274, 259] width 18 height 18
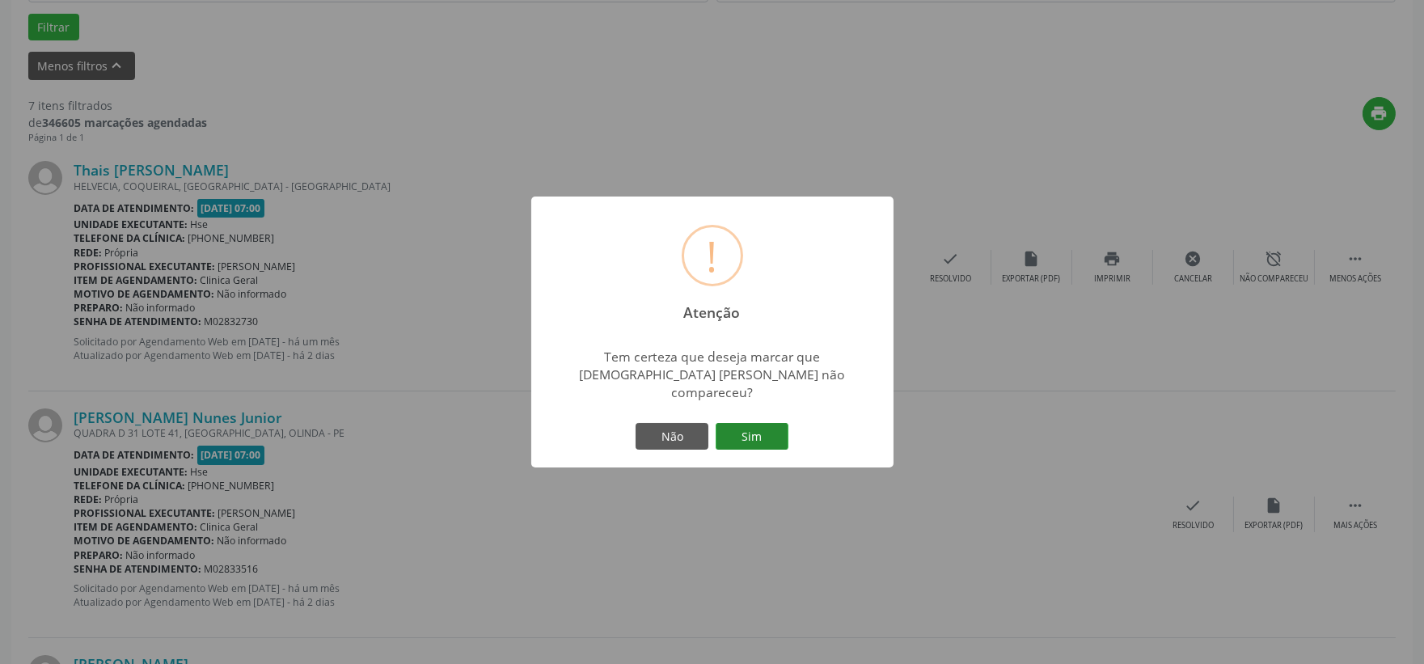
click at [766, 424] on button "Sim" at bounding box center [751, 436] width 73 height 27
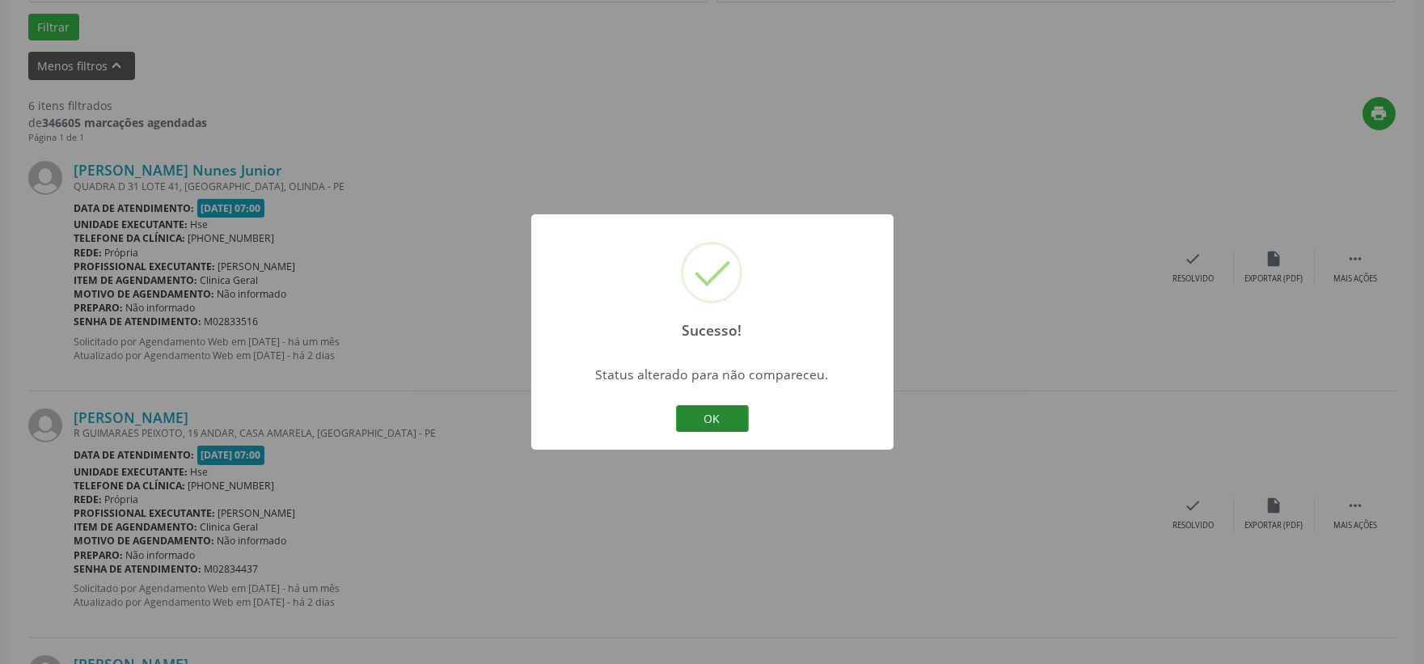
click at [725, 412] on button "OK" at bounding box center [712, 418] width 73 height 27
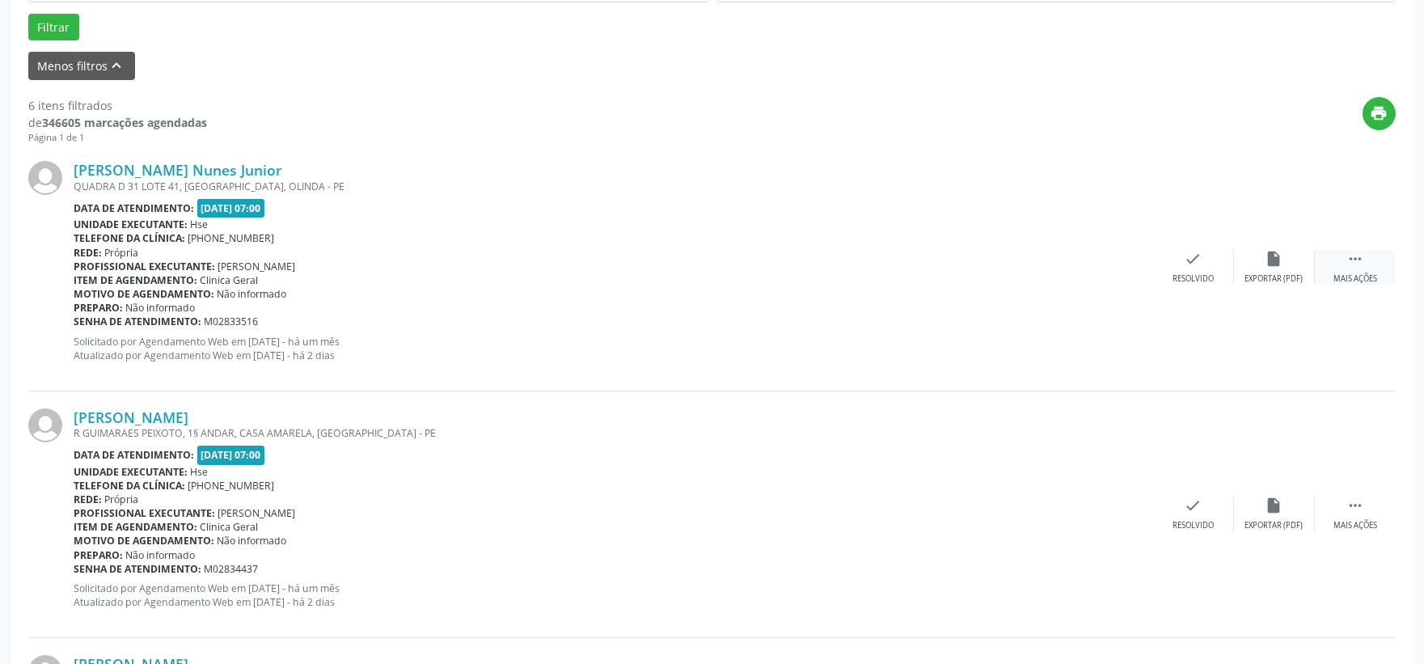
click at [1364, 264] on div " Mais ações" at bounding box center [1355, 267] width 81 height 35
click at [1266, 276] on div "Não compareceu" at bounding box center [1273, 278] width 69 height 11
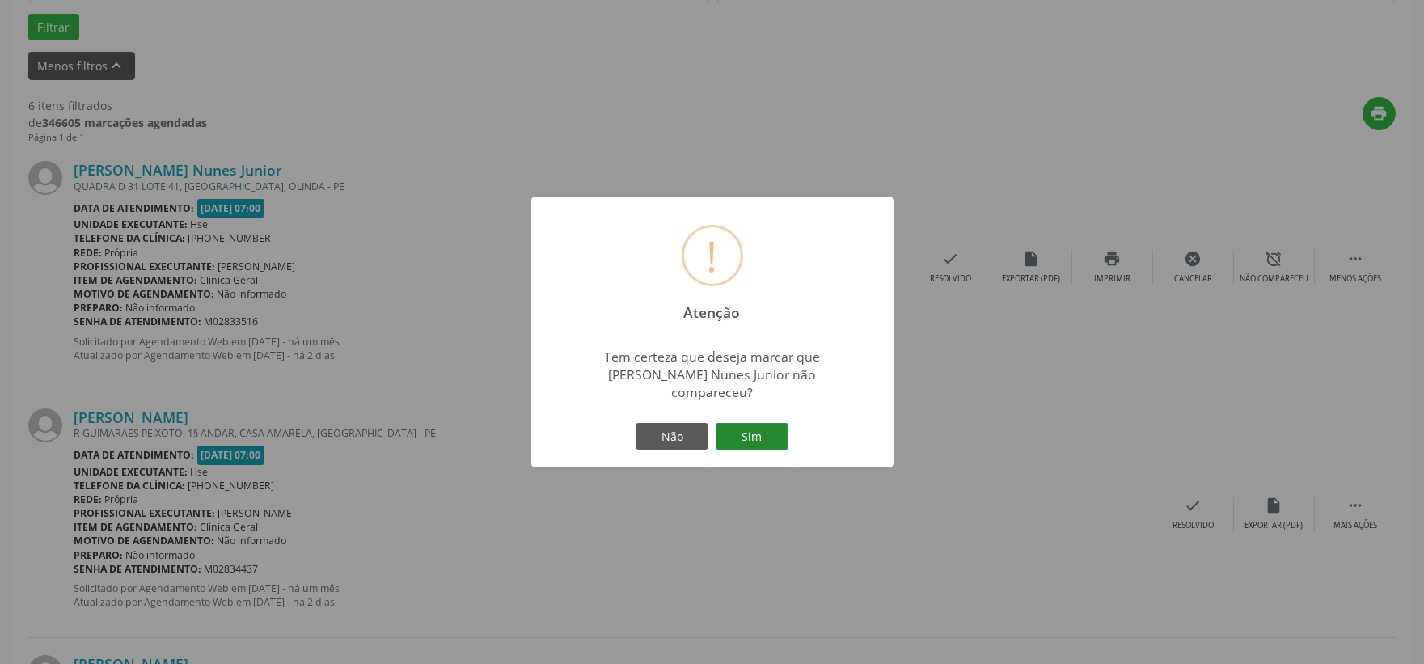
click at [774, 423] on button "Sim" at bounding box center [751, 436] width 73 height 27
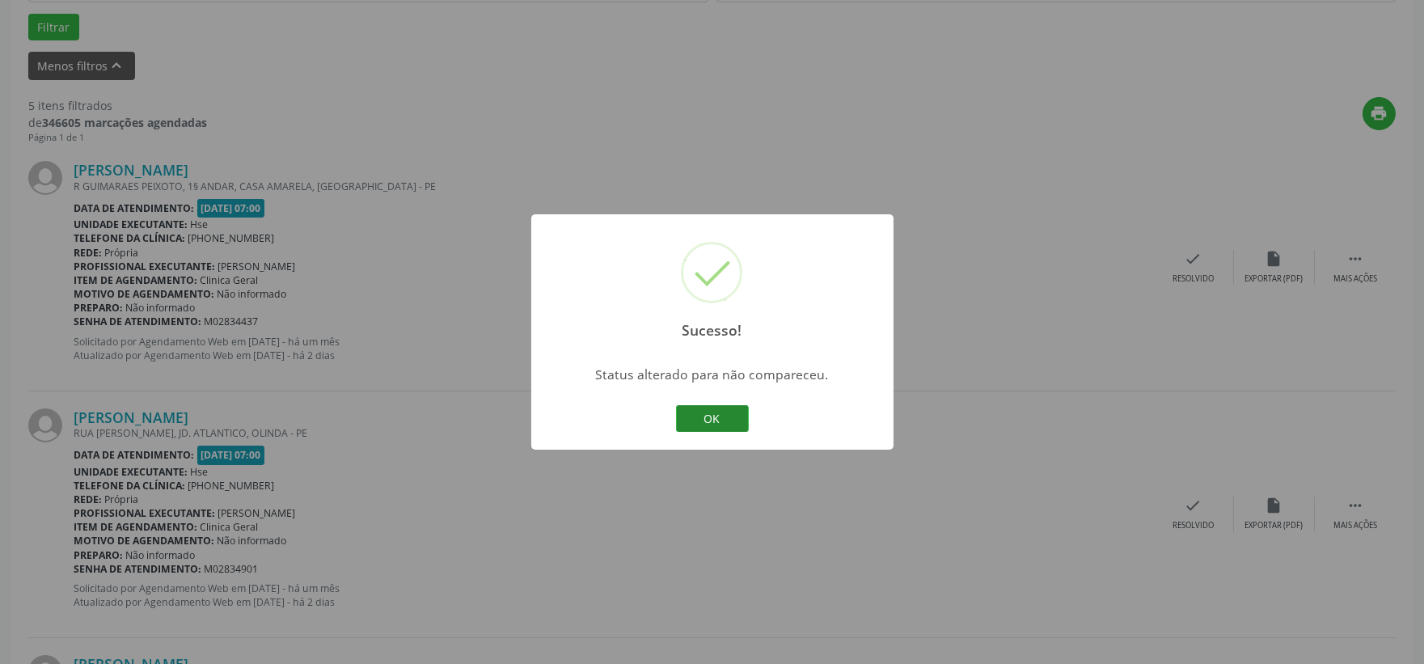
click at [722, 422] on button "OK" at bounding box center [712, 418] width 73 height 27
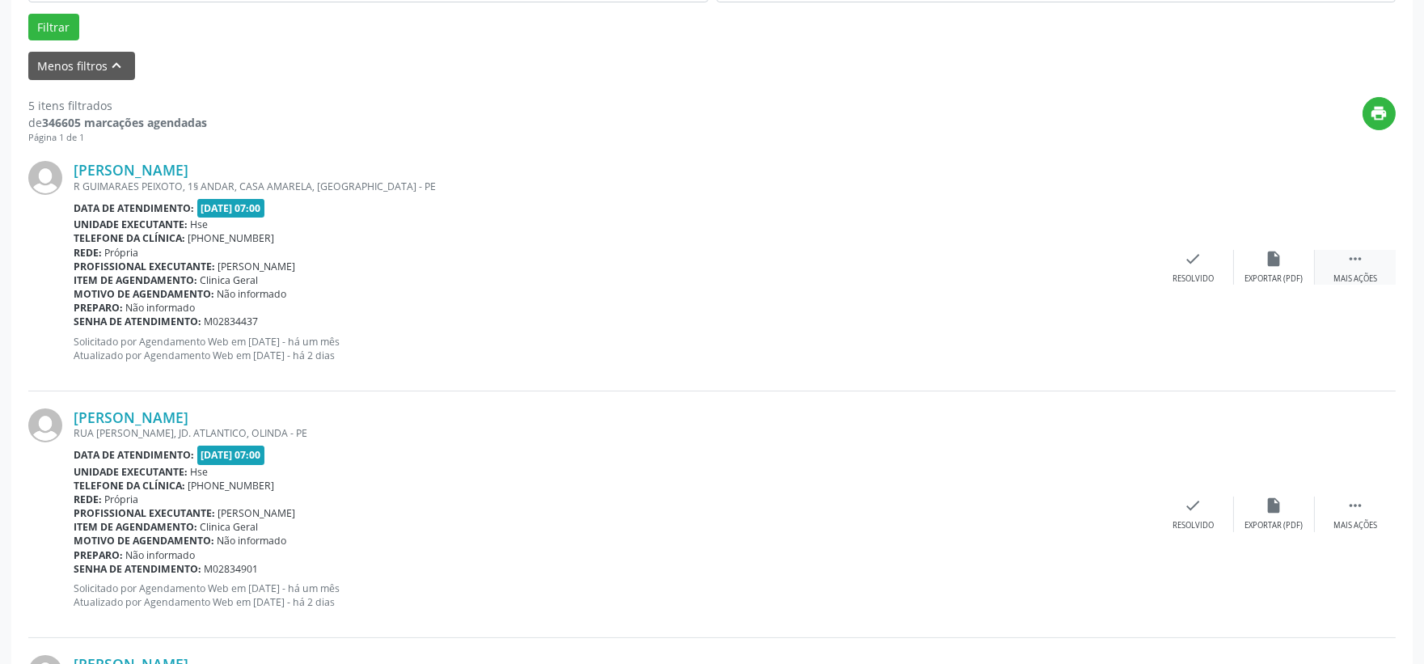
click at [1355, 262] on icon "" at bounding box center [1355, 259] width 18 height 18
click at [1280, 273] on div "Não compareceu" at bounding box center [1273, 278] width 69 height 11
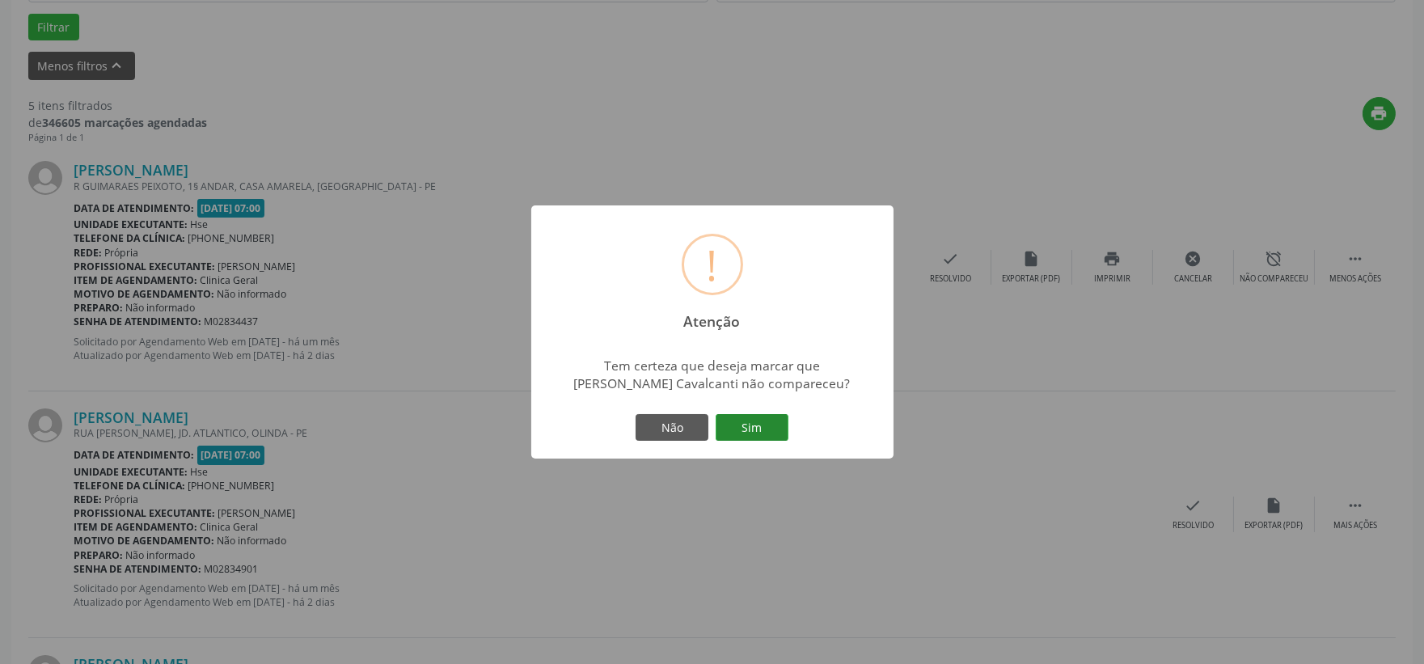
click at [774, 421] on button "Sim" at bounding box center [751, 427] width 73 height 27
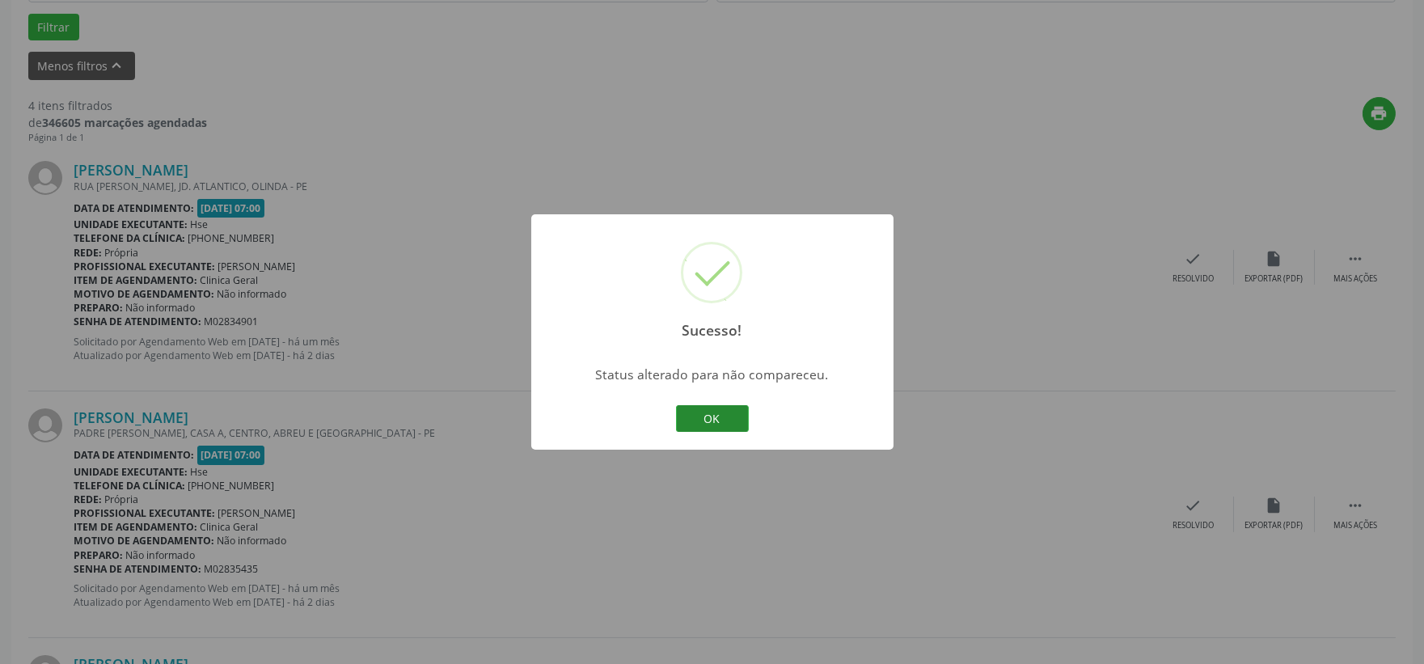
click at [733, 414] on button "OK" at bounding box center [712, 418] width 73 height 27
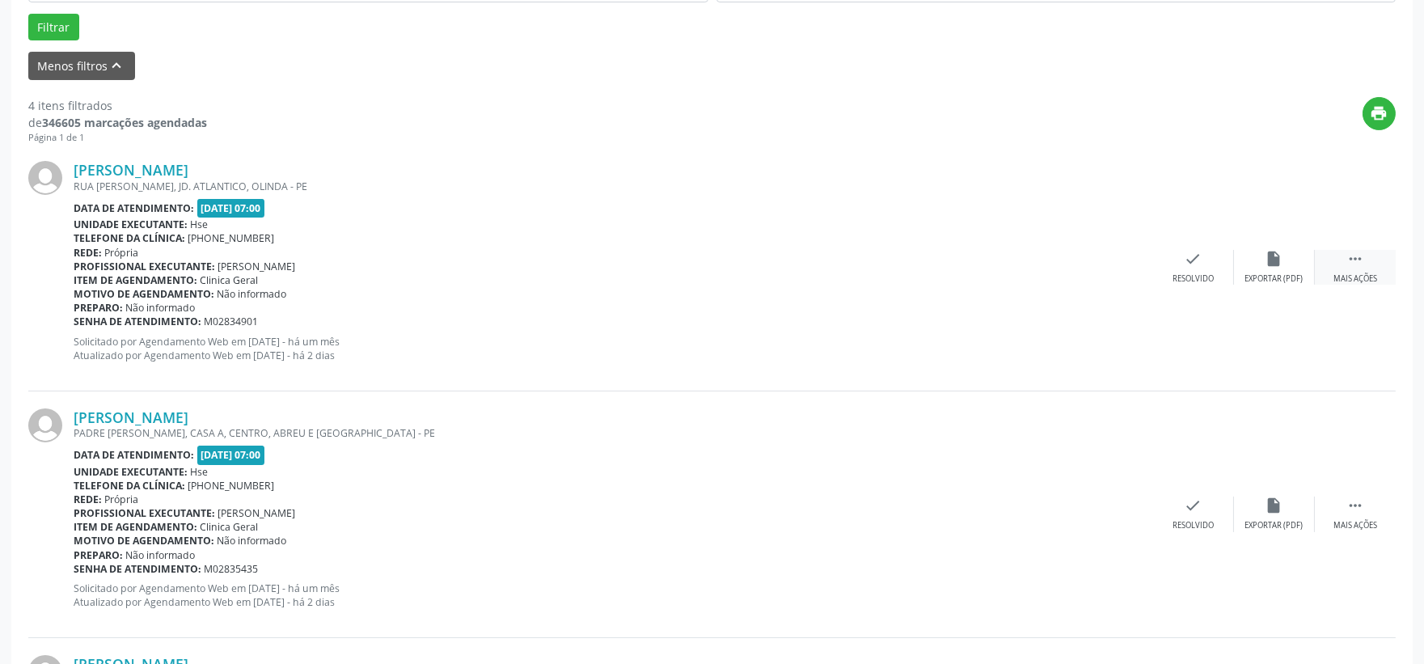
click at [1361, 257] on icon "" at bounding box center [1355, 259] width 18 height 18
click at [1266, 264] on icon "alarm_off" at bounding box center [1274, 259] width 18 height 18
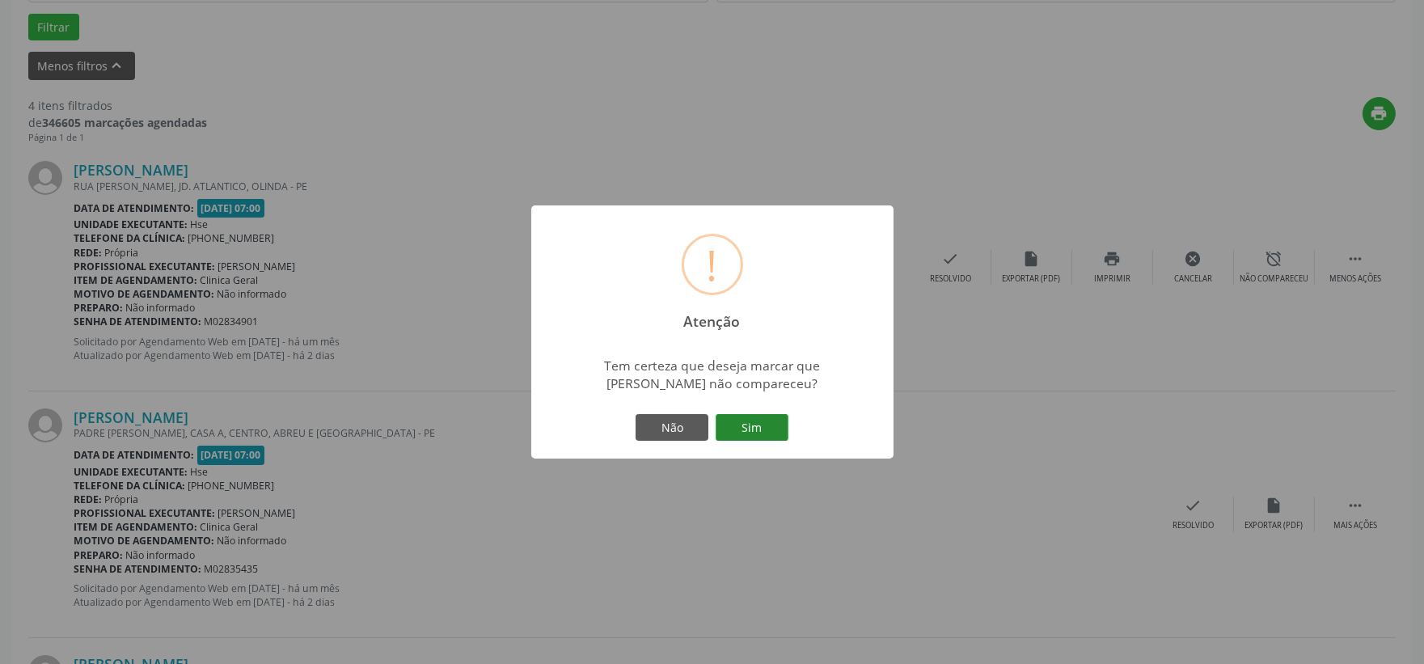
click at [770, 424] on button "Sim" at bounding box center [751, 427] width 73 height 27
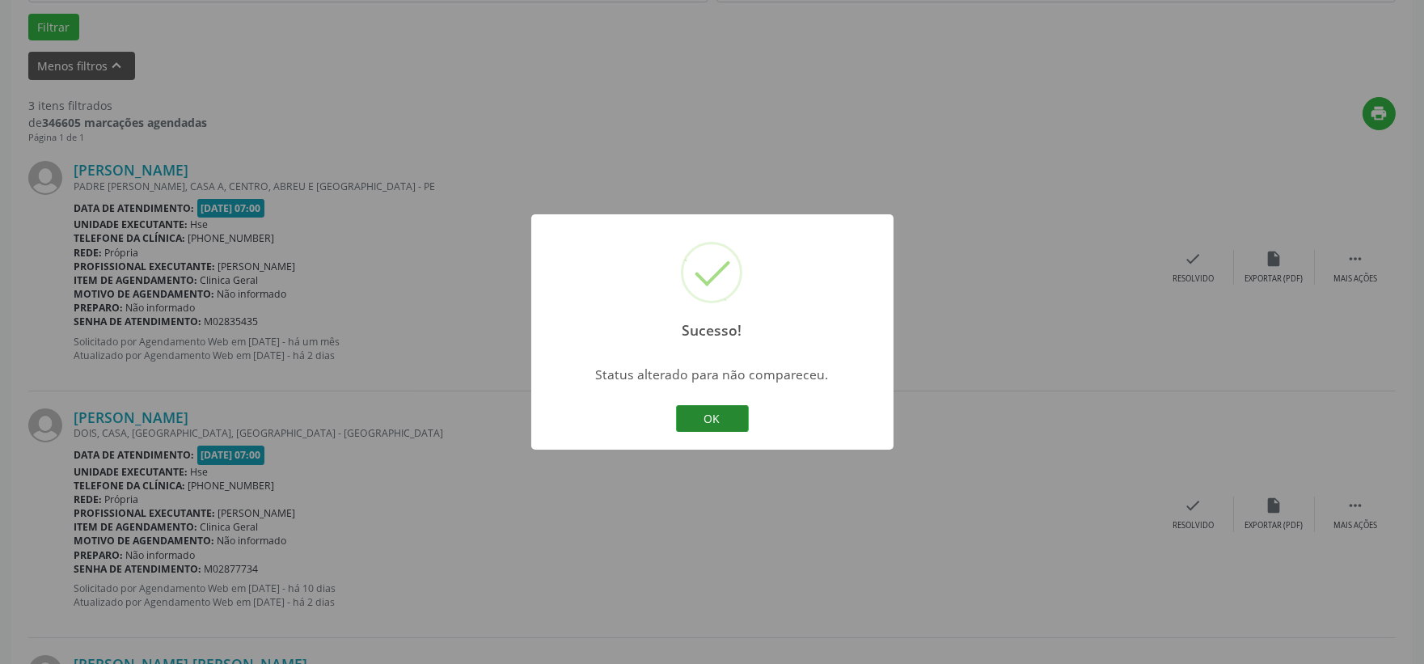
click at [722, 414] on button "OK" at bounding box center [712, 418] width 73 height 27
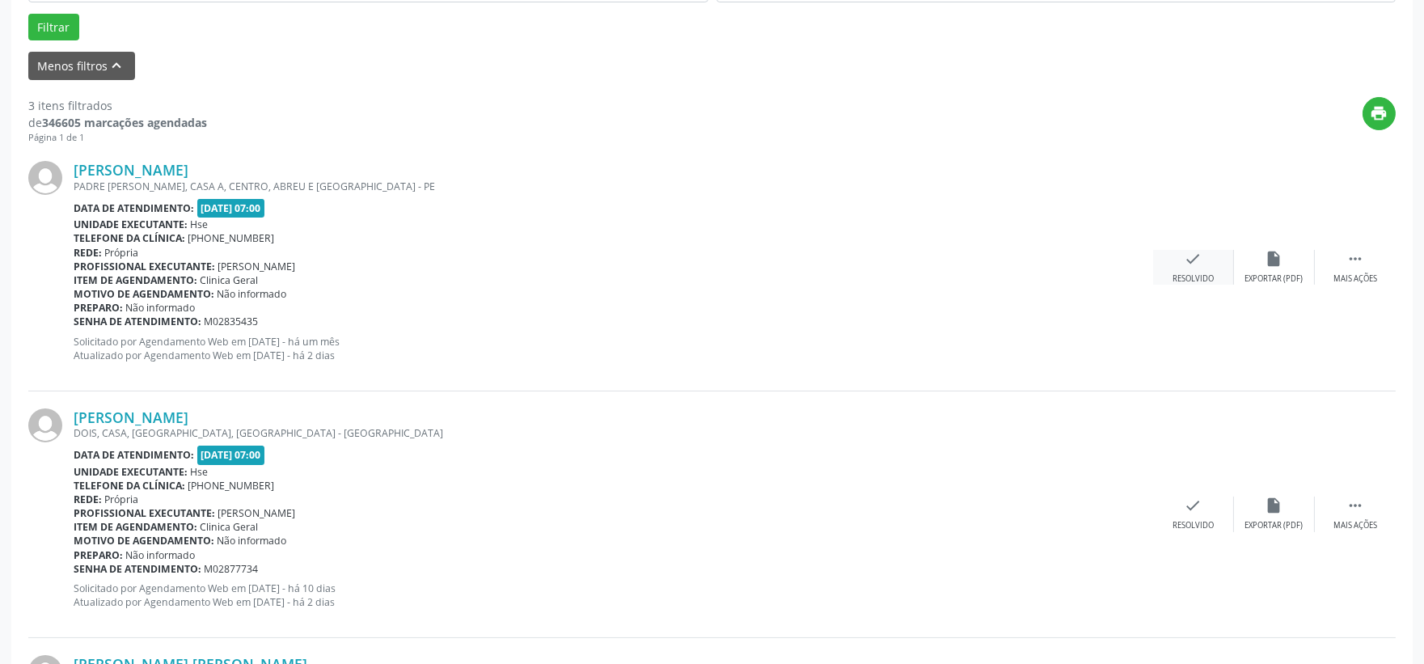
click at [1190, 262] on icon "check" at bounding box center [1193, 259] width 18 height 18
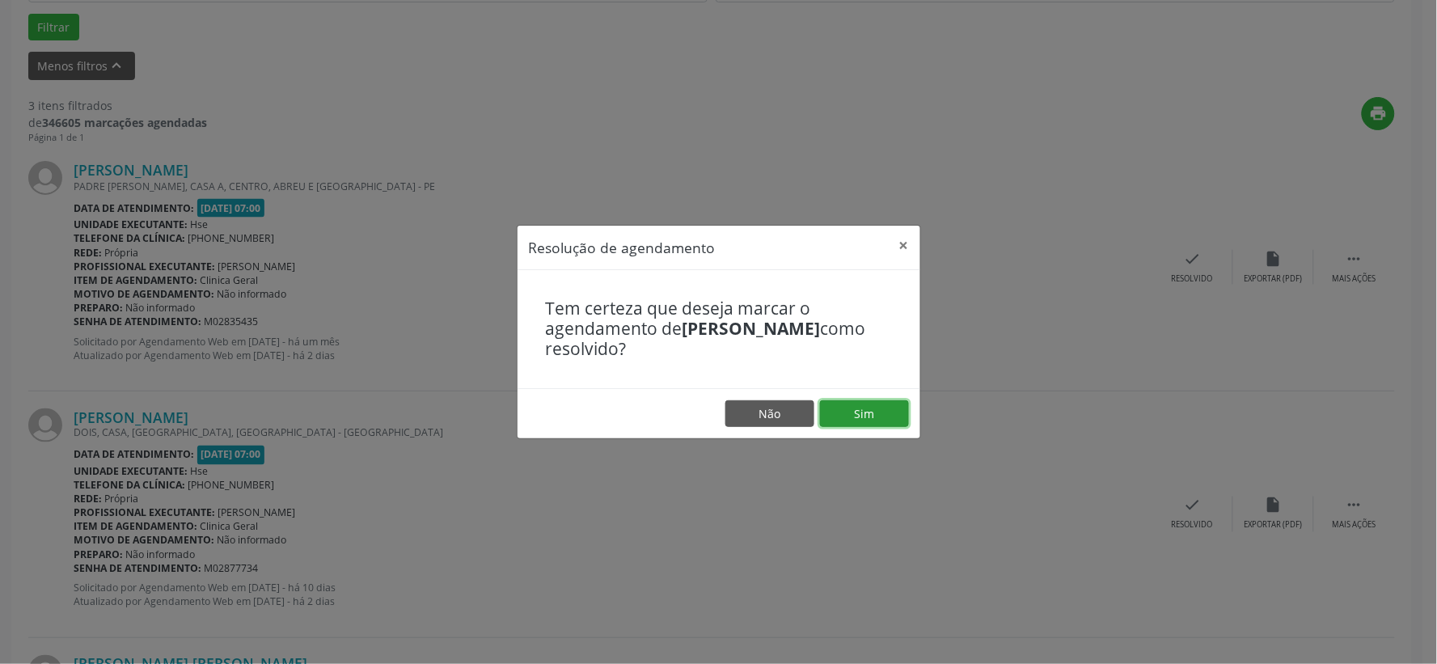
click at [876, 408] on button "Sim" at bounding box center [864, 413] width 89 height 27
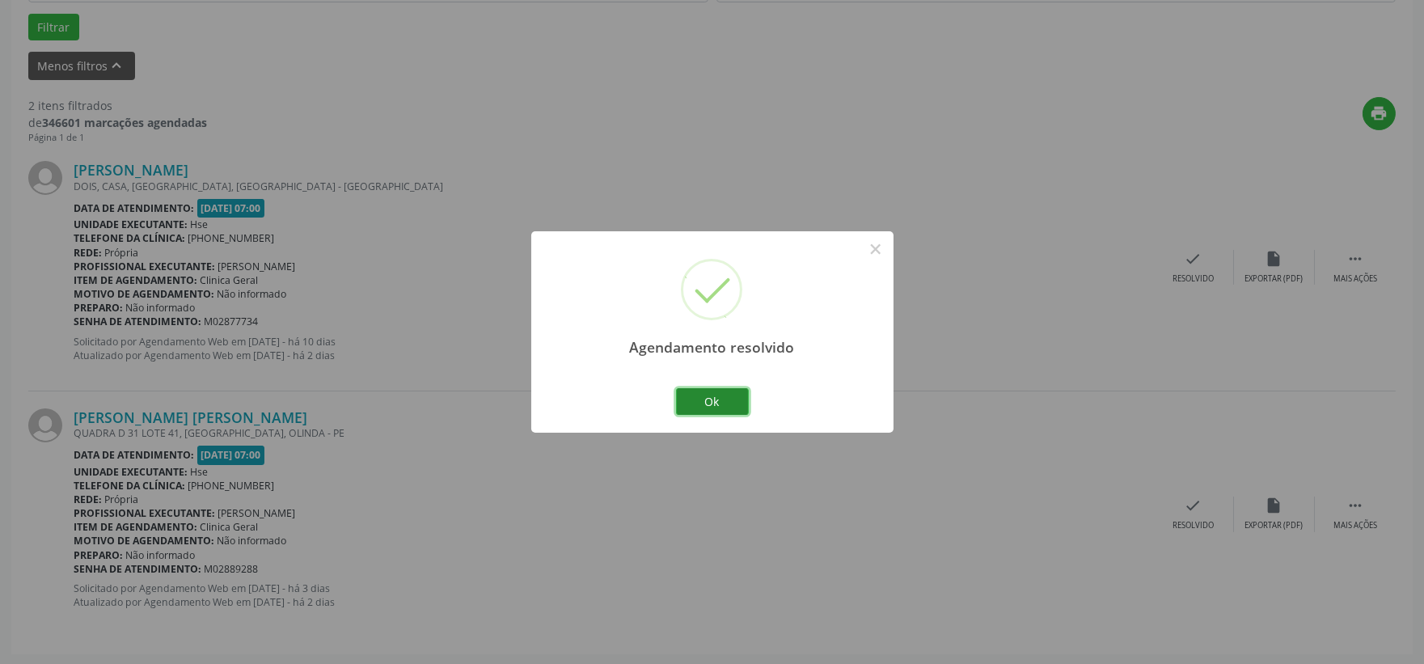
click at [731, 392] on button "Ok" at bounding box center [712, 401] width 73 height 27
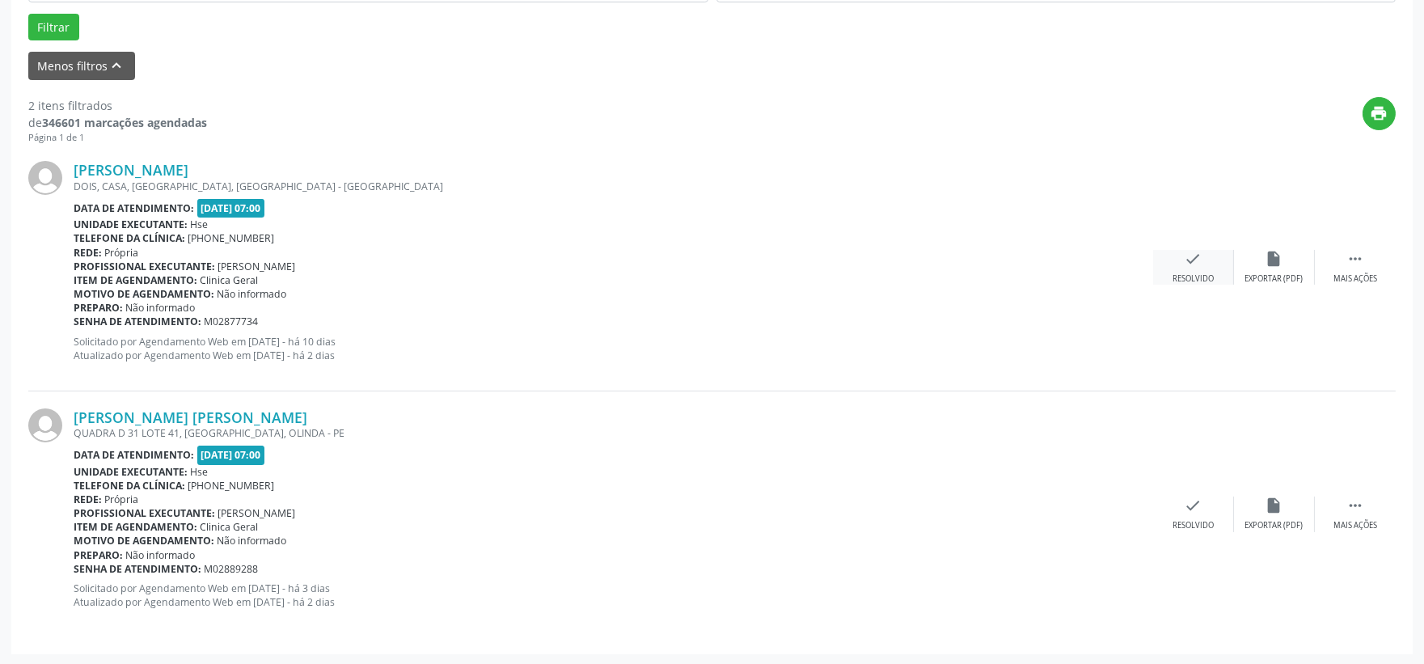
click at [1193, 262] on icon "check" at bounding box center [1193, 259] width 18 height 18
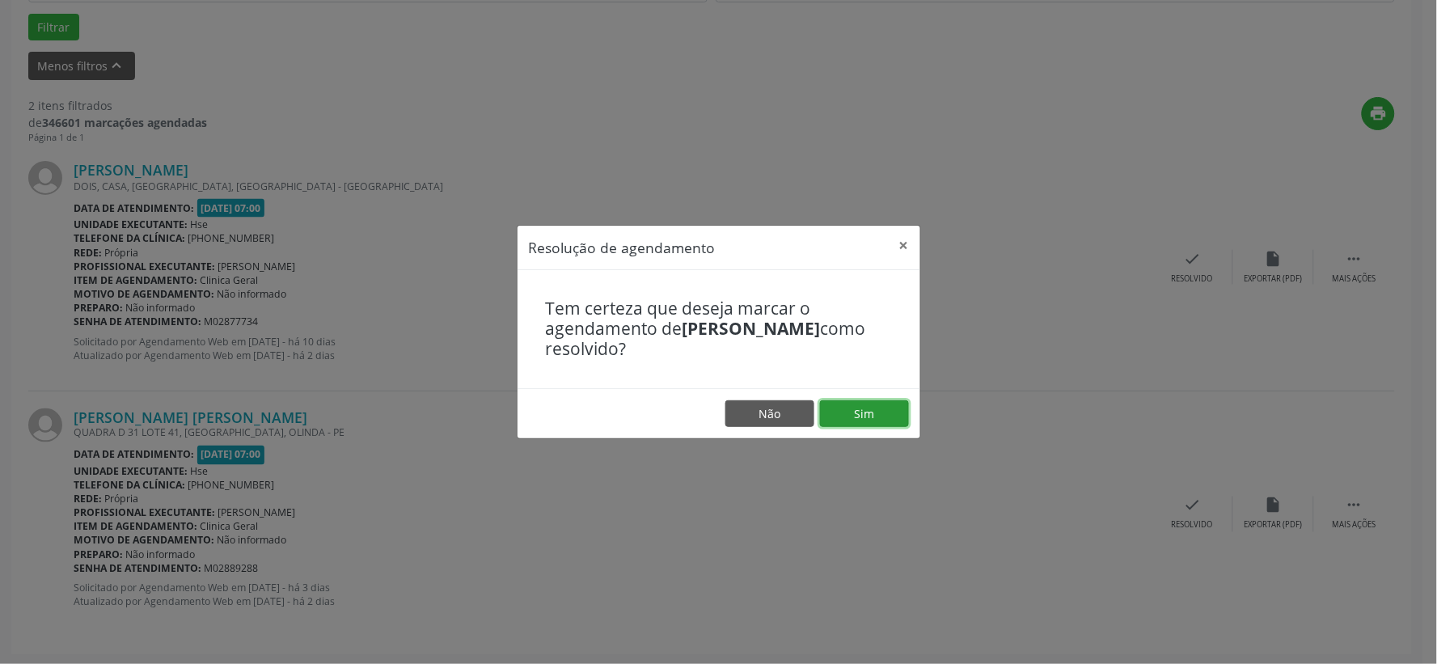
click at [876, 400] on button "Sim" at bounding box center [864, 413] width 89 height 27
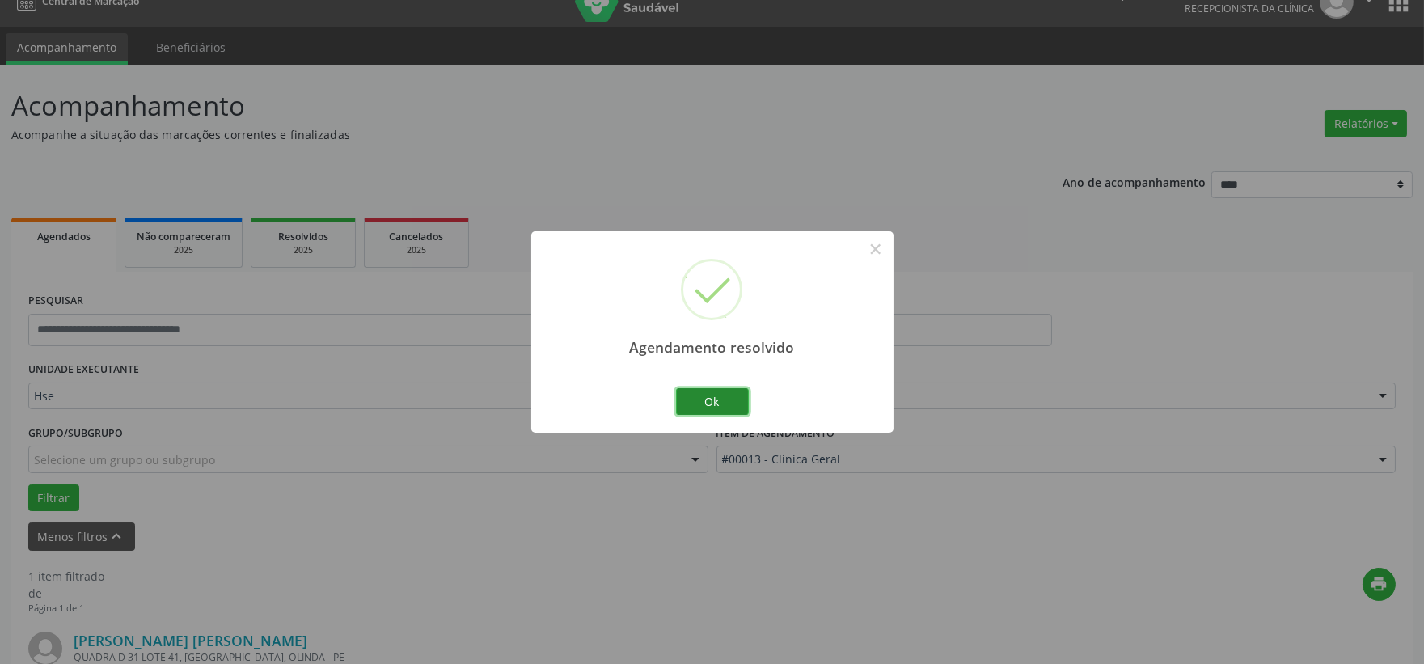
scroll to position [248, 0]
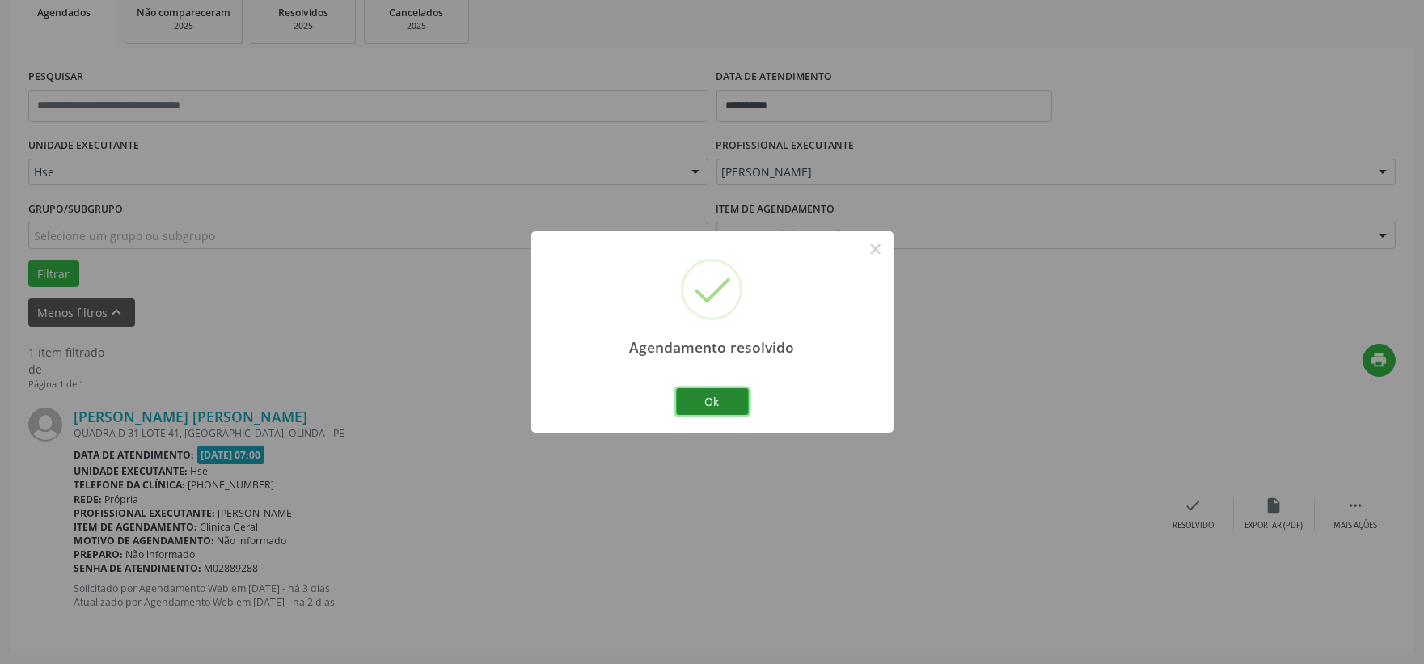
click at [721, 396] on button "Ok" at bounding box center [712, 401] width 73 height 27
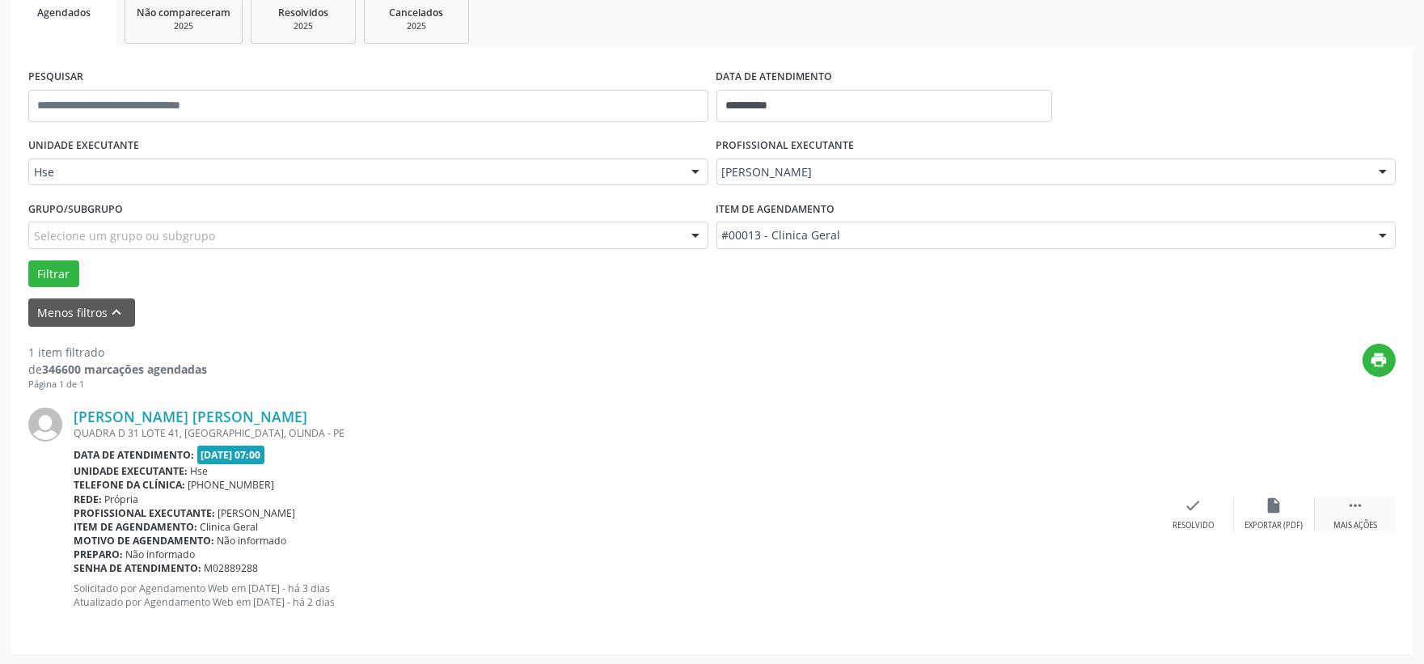
click at [1354, 511] on icon "" at bounding box center [1355, 505] width 18 height 18
click at [1275, 514] on div "alarm_off Não compareceu" at bounding box center [1274, 513] width 81 height 35
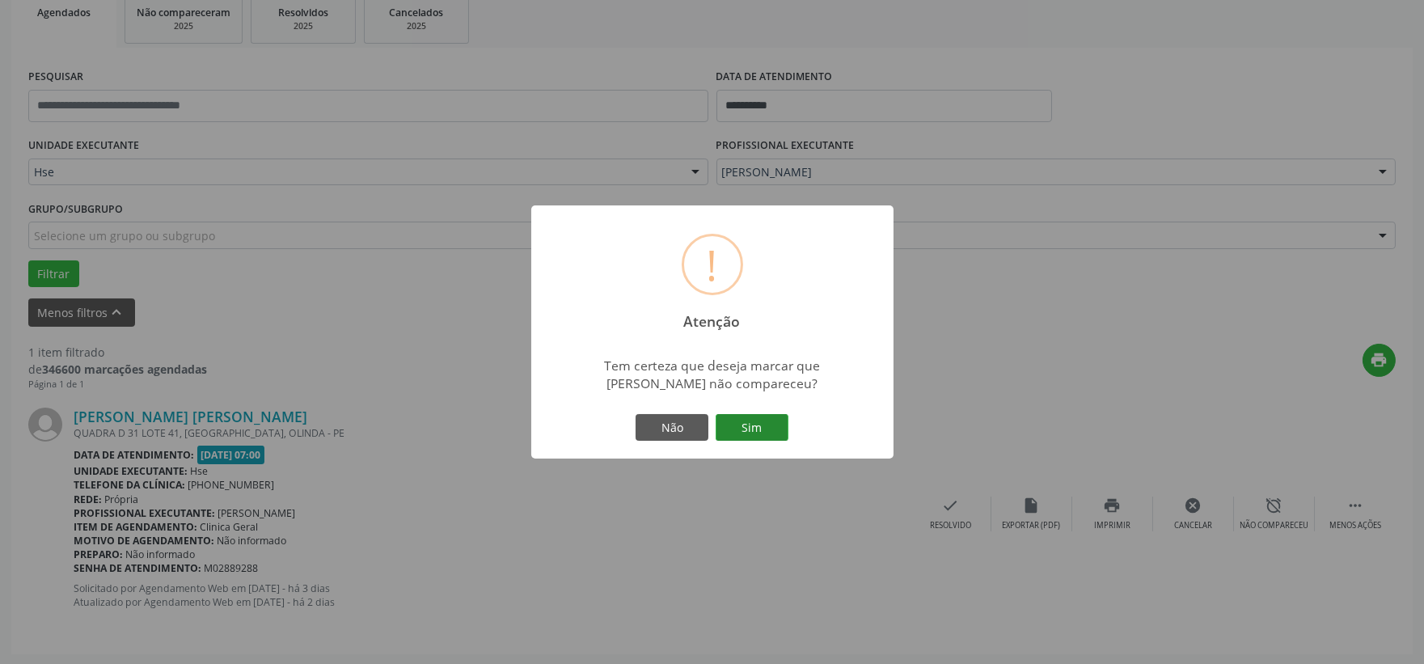
click at [761, 422] on button "Sim" at bounding box center [751, 427] width 73 height 27
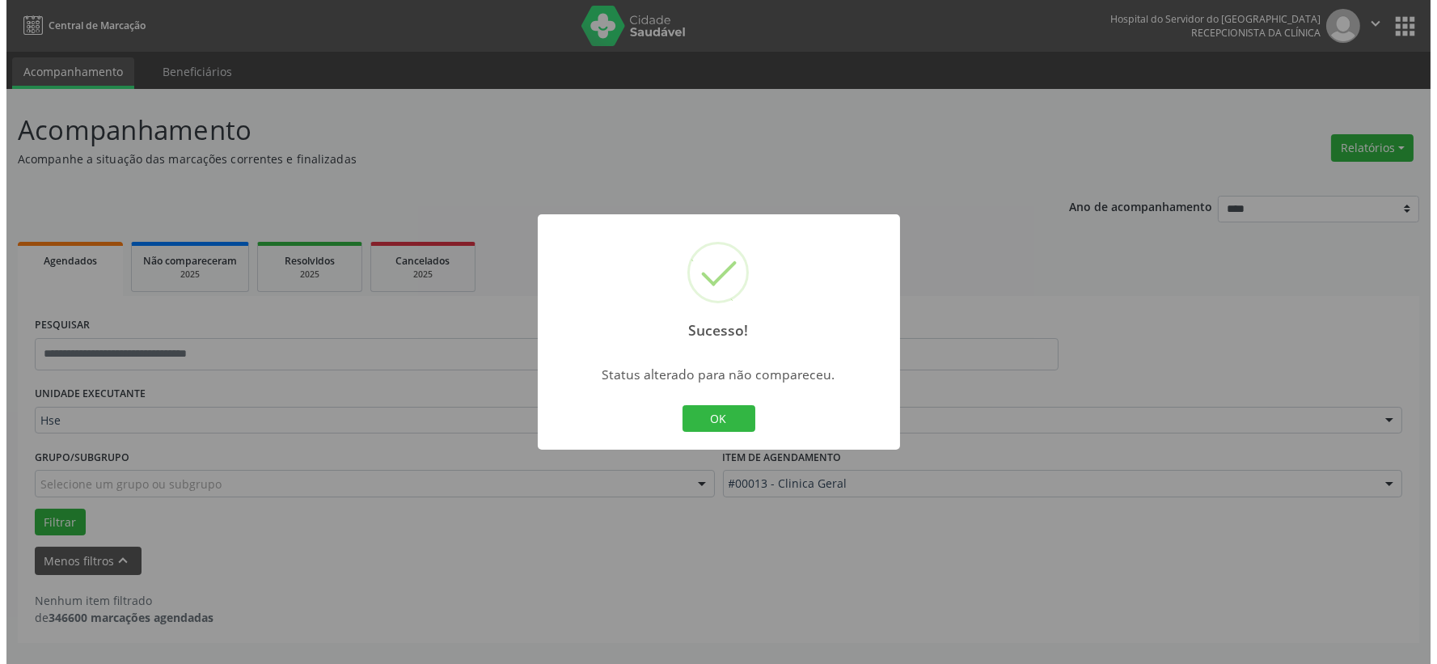
scroll to position [0, 0]
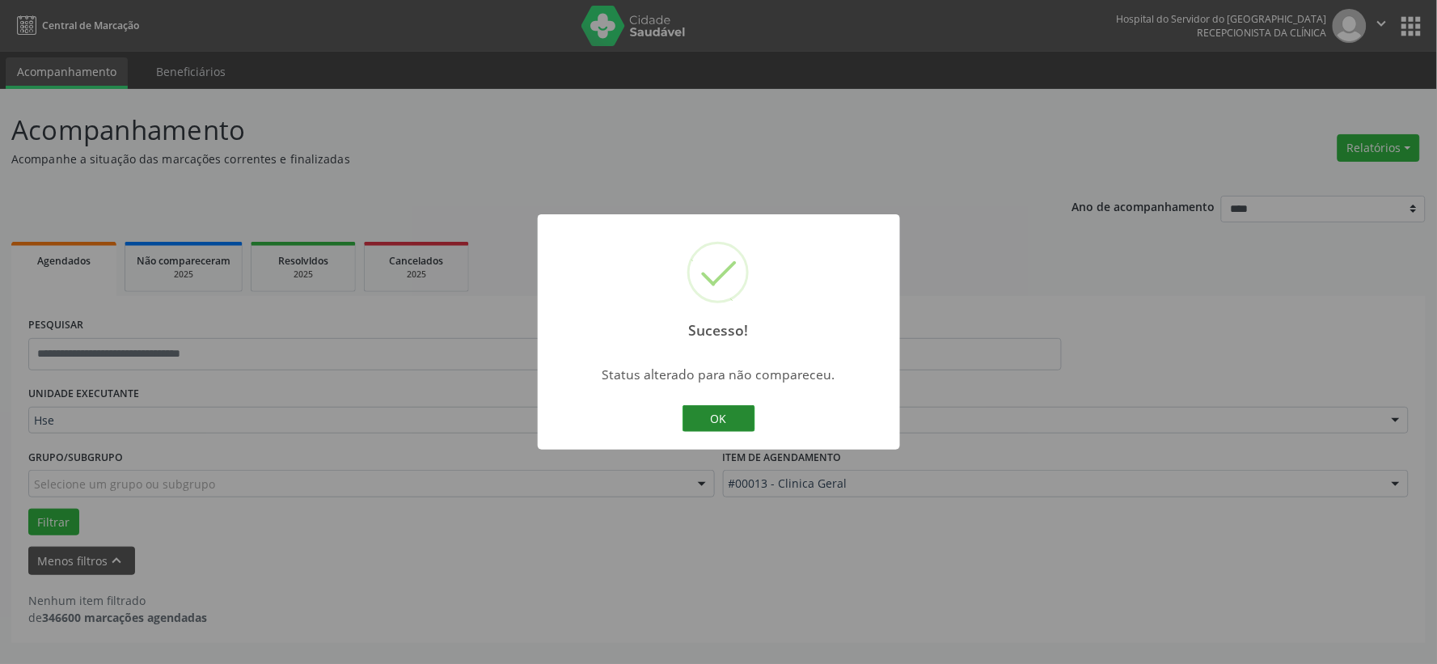
click at [718, 420] on button "OK" at bounding box center [718, 418] width 73 height 27
